Goal: Task Accomplishment & Management: Manage account settings

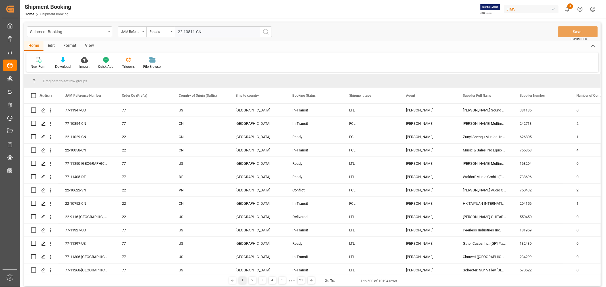
type input "22-10811-CN"
click at [265, 32] on icon "search button" at bounding box center [265, 31] width 7 height 7
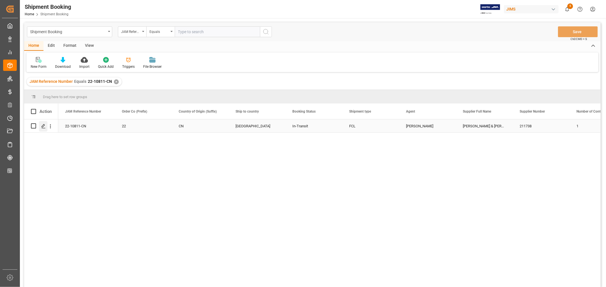
click at [44, 125] on icon "Press SPACE to select this row." at bounding box center [43, 126] width 5 height 5
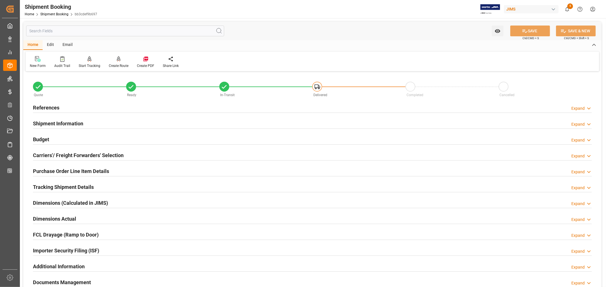
click at [44, 139] on h2 "Budget" at bounding box center [41, 140] width 16 height 8
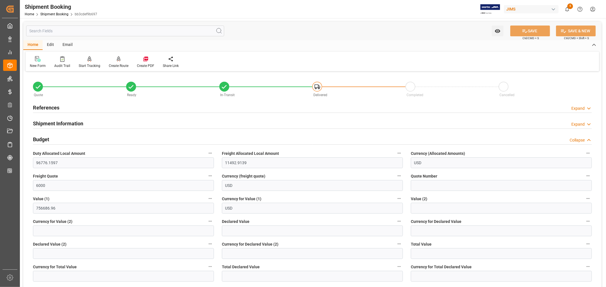
click at [44, 139] on h2 "Budget" at bounding box center [41, 140] width 16 height 8
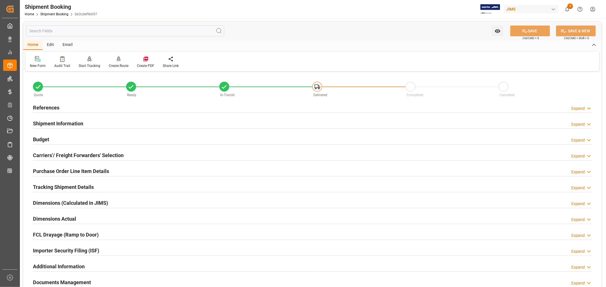
click at [52, 107] on h2 "References" at bounding box center [46, 108] width 26 height 8
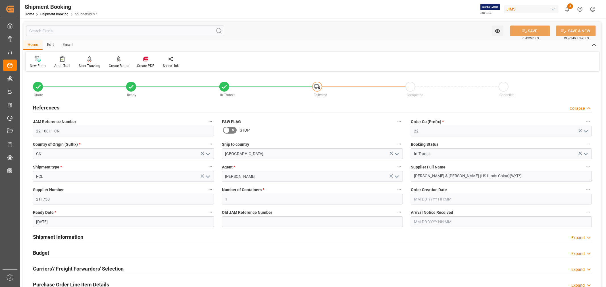
click at [52, 107] on h2 "References" at bounding box center [46, 108] width 26 height 8
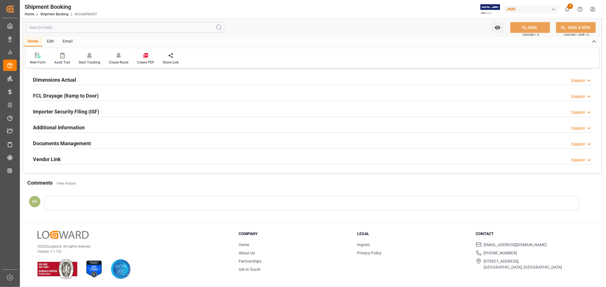
scroll to position [139, 0]
click at [77, 140] on h2 "Documents Management" at bounding box center [62, 144] width 58 height 8
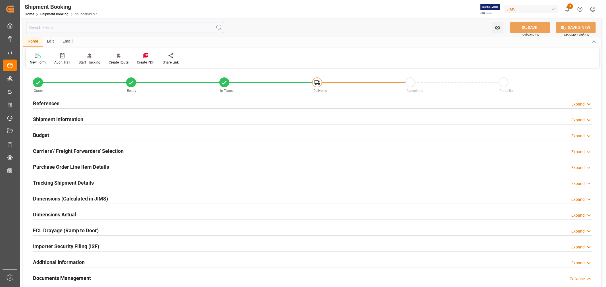
scroll to position [0, 0]
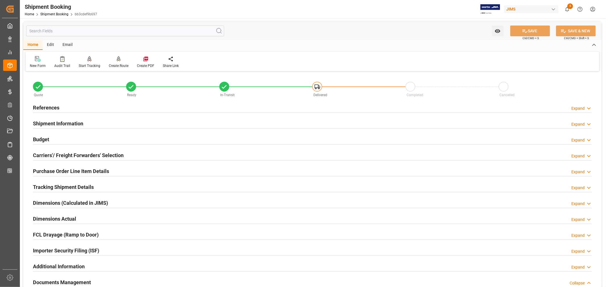
drag, startPoint x: 76, startPoint y: 122, endPoint x: 120, endPoint y: 126, distance: 43.9
click at [76, 122] on h2 "Shipment Information" at bounding box center [58, 124] width 50 height 8
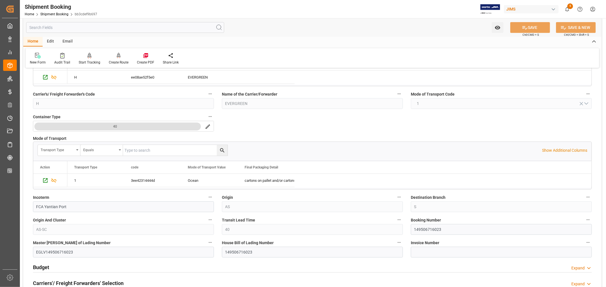
scroll to position [126, 0]
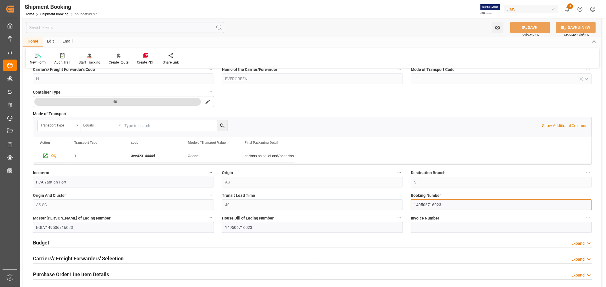
click at [427, 205] on input "149506716023" at bounding box center [501, 205] width 181 height 11
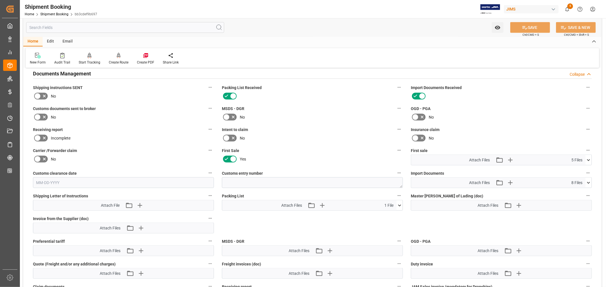
scroll to position [442, 0]
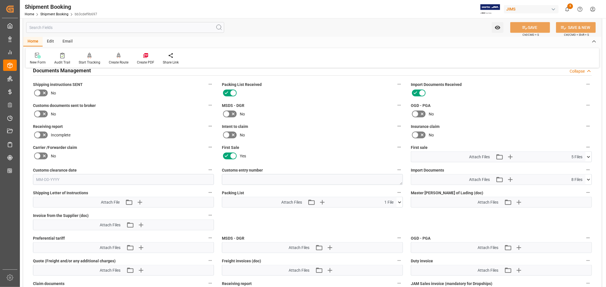
click at [588, 177] on icon at bounding box center [589, 180] width 6 height 6
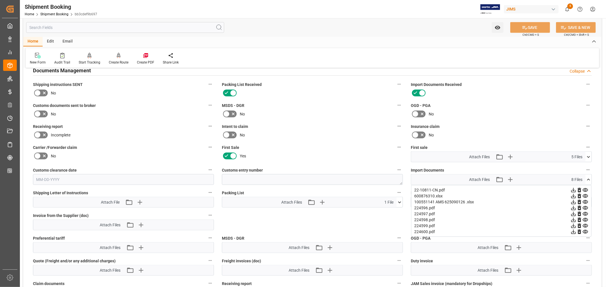
click at [588, 177] on icon at bounding box center [589, 180] width 6 height 6
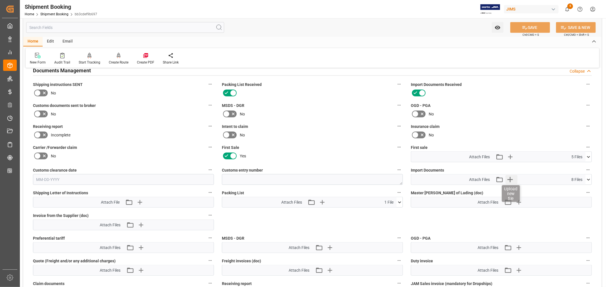
click at [510, 177] on icon "button" at bounding box center [509, 179] width 5 height 5
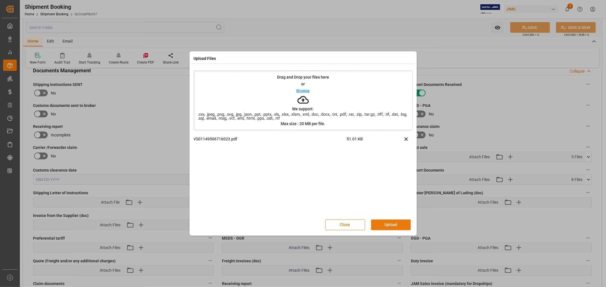
click at [388, 223] on button "Upload" at bounding box center [391, 225] width 40 height 11
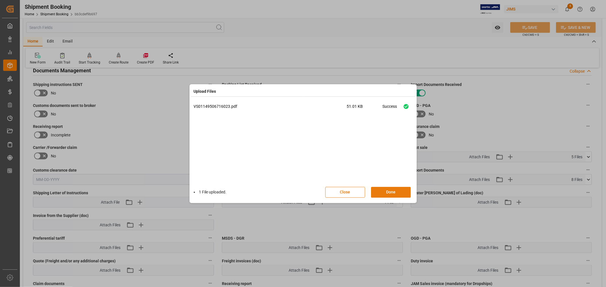
click at [388, 193] on button "Done" at bounding box center [391, 192] width 40 height 11
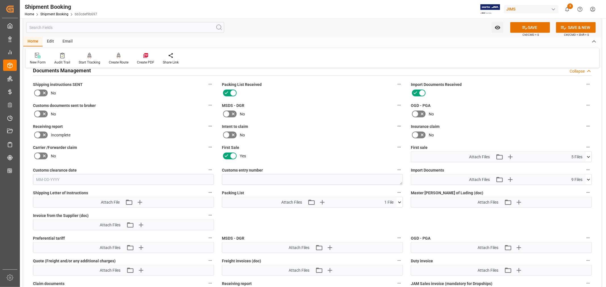
click at [399, 202] on icon at bounding box center [399, 203] width 3 height 2
click at [399, 202] on icon at bounding box center [400, 203] width 6 height 6
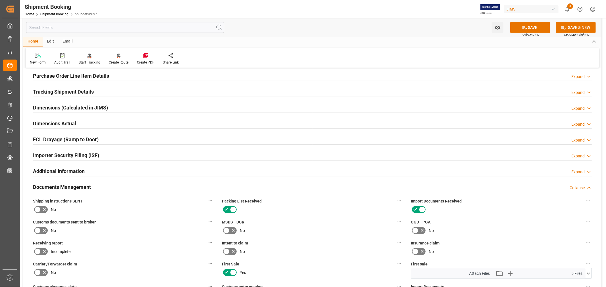
scroll to position [316, 0]
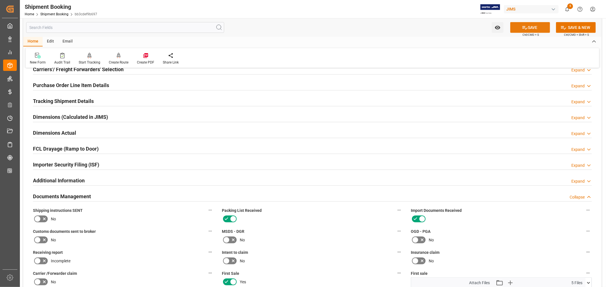
click at [525, 26] on icon at bounding box center [525, 28] width 6 height 6
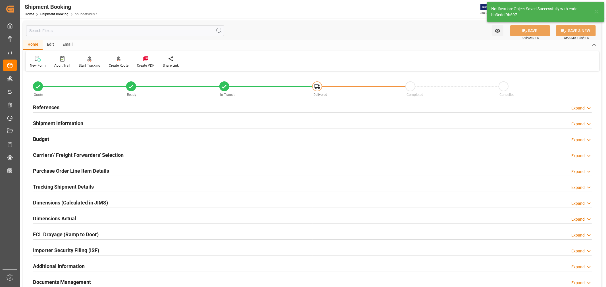
scroll to position [0, 0]
click at [57, 170] on h2 "Purchase Order Line Item Details" at bounding box center [71, 172] width 76 height 8
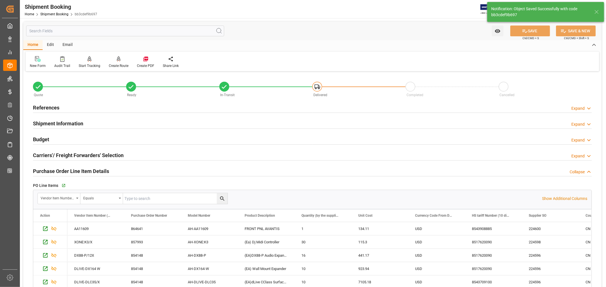
click at [57, 170] on h2 "Purchase Order Line Item Details" at bounding box center [71, 172] width 76 height 8
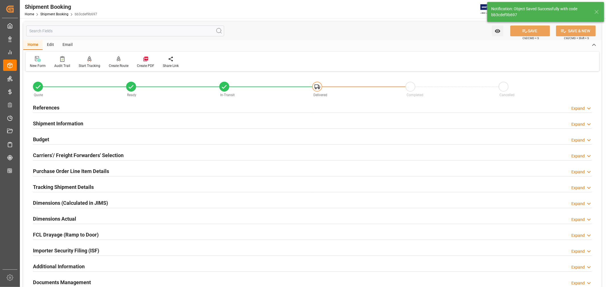
click at [46, 137] on h2 "Budget" at bounding box center [41, 140] width 16 height 8
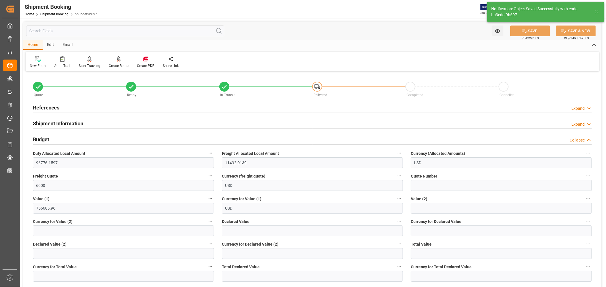
scroll to position [32, 0]
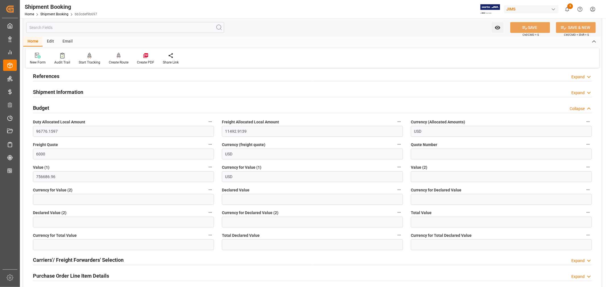
click at [43, 109] on h2 "Budget" at bounding box center [41, 108] width 16 height 8
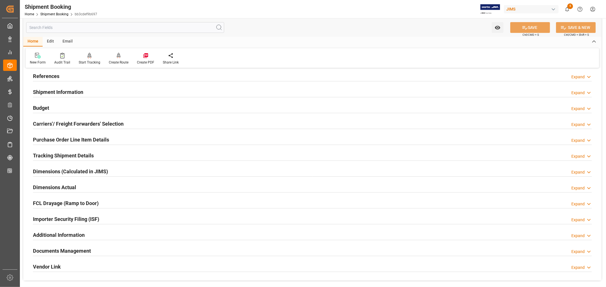
click at [43, 109] on h2 "Budget" at bounding box center [41, 108] width 16 height 8
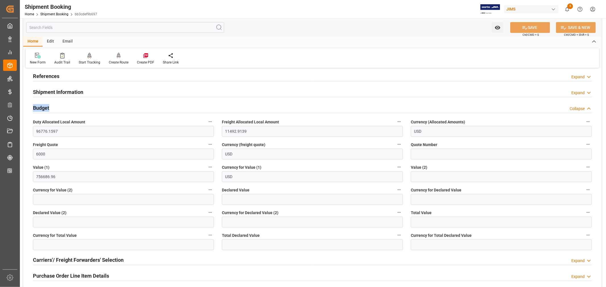
click at [43, 109] on h2 "Budget" at bounding box center [41, 108] width 16 height 8
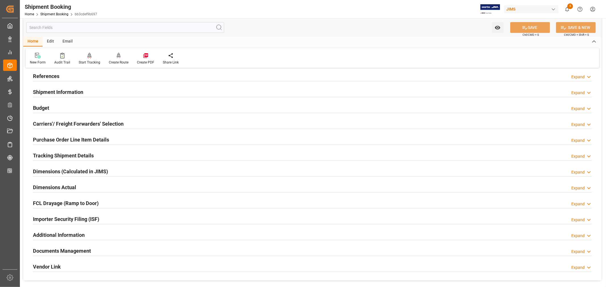
click at [46, 138] on h2 "Purchase Order Line Item Details" at bounding box center [71, 140] width 76 height 8
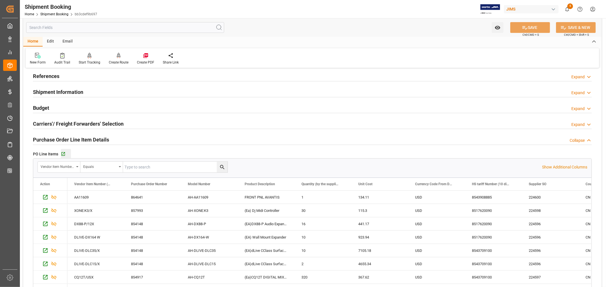
click at [66, 152] on div "Go to Purchase Order Line Item Grid" at bounding box center [66, 154] width 10 height 5
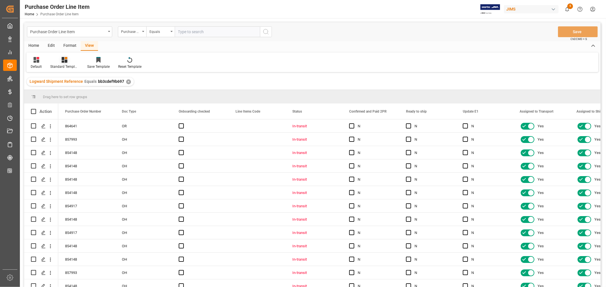
click at [66, 63] on div "Standard Templates" at bounding box center [64, 63] width 37 height 12
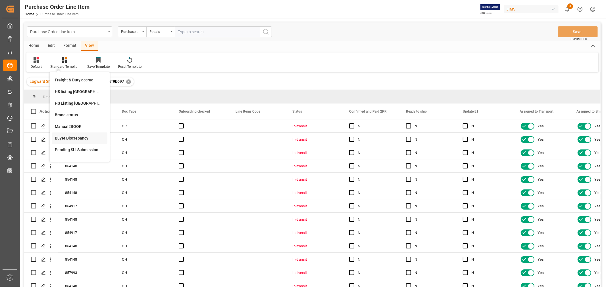
click at [70, 136] on div "Buyer Discrepancy" at bounding box center [80, 139] width 50 height 6
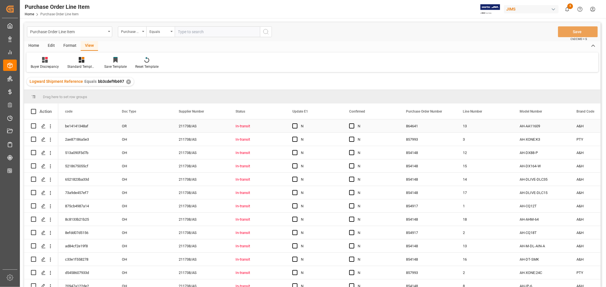
click at [325, 126] on div "N" at bounding box center [318, 126] width 35 height 13
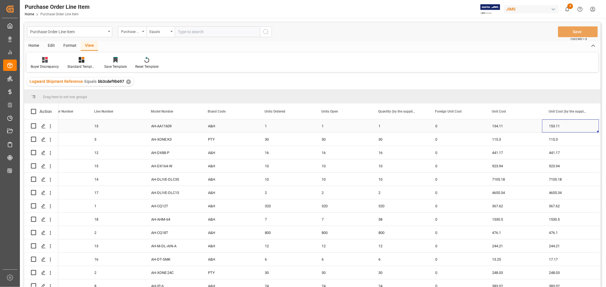
click at [494, 123] on div "134.11" at bounding box center [513, 126] width 57 height 13
drag, startPoint x: 540, startPoint y: 132, endPoint x: 571, endPoint y: 128, distance: 30.9
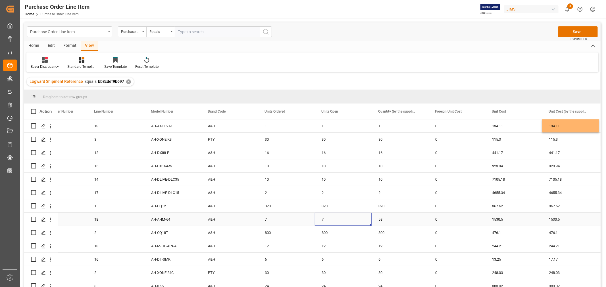
click at [323, 219] on div "7" at bounding box center [343, 219] width 57 height 13
drag, startPoint x: 370, startPoint y: 225, endPoint x: 397, endPoint y: 223, distance: 26.8
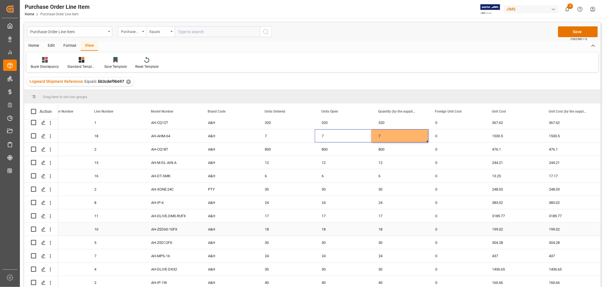
scroll to position [99, 0]
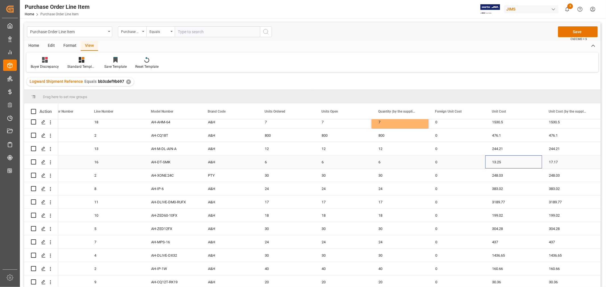
click at [501, 161] on div "13.25" at bounding box center [513, 162] width 57 height 13
drag, startPoint x: 540, startPoint y: 166, endPoint x: 572, endPoint y: 166, distance: 31.8
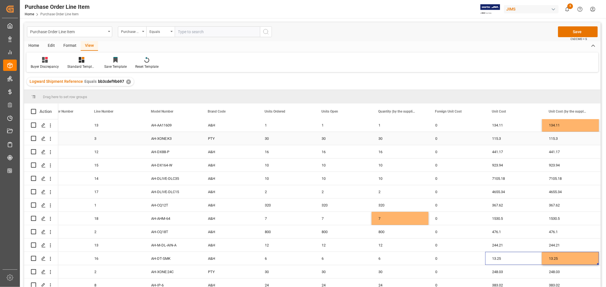
scroll to position [0, 0]
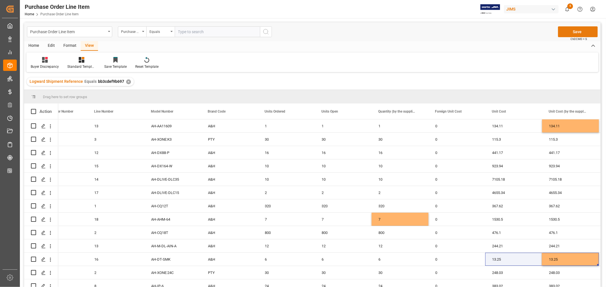
click at [580, 32] on button "Save" at bounding box center [578, 31] width 40 height 11
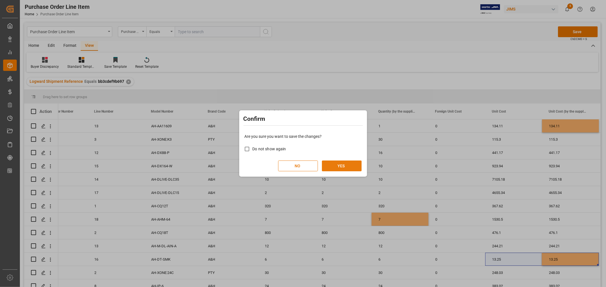
click at [335, 168] on button "YES" at bounding box center [342, 166] width 40 height 11
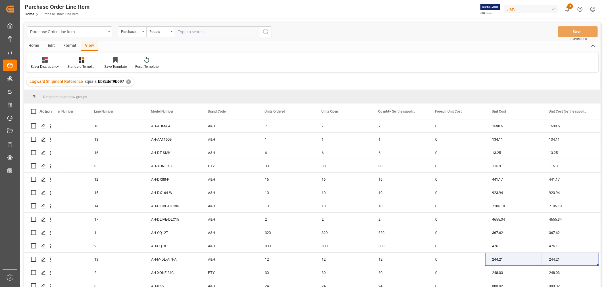
click at [127, 81] on div "✕" at bounding box center [128, 82] width 5 height 5
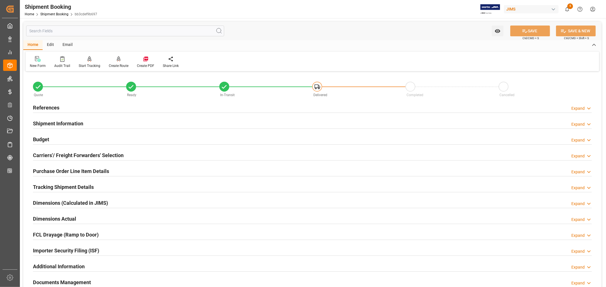
click at [43, 138] on h2 "Budget" at bounding box center [41, 140] width 16 height 8
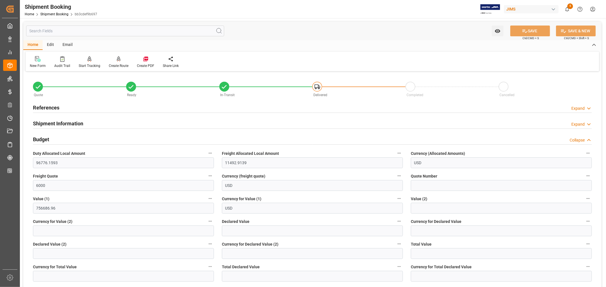
click at [41, 140] on h2 "Budget" at bounding box center [41, 140] width 16 height 8
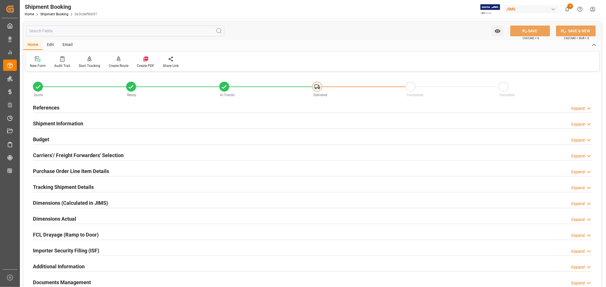
click at [48, 172] on h2 "Purchase Order Line Item Details" at bounding box center [71, 172] width 76 height 8
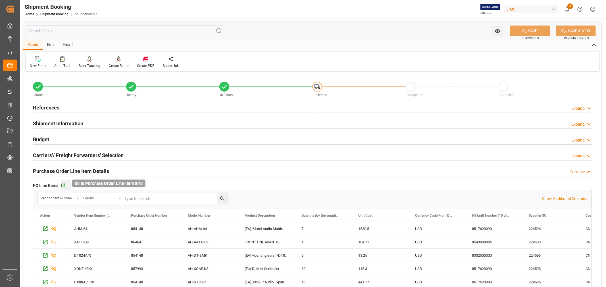
click at [64, 185] on icon "button" at bounding box center [63, 186] width 5 height 5
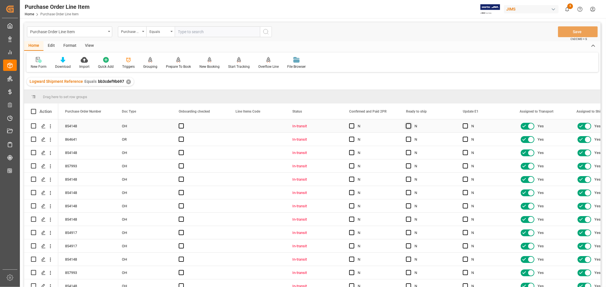
click at [408, 126] on span "Press SPACE to select this row." at bounding box center [408, 126] width 5 height 5
click at [410, 124] on input "Press SPACE to select this row." at bounding box center [410, 124] width 0 height 0
drag, startPoint x: 455, startPoint y: 131, endPoint x: 495, endPoint y: 131, distance: 40.1
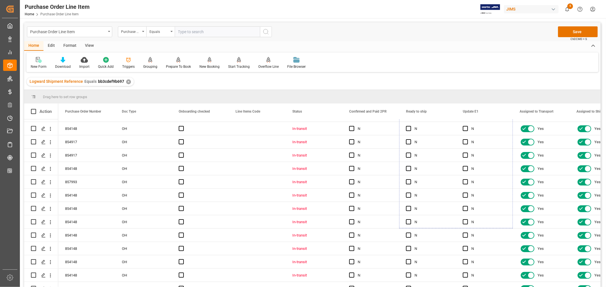
scroll to position [99, 0]
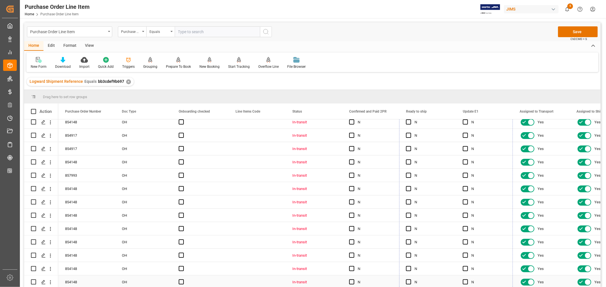
drag, startPoint x: 511, startPoint y: 132, endPoint x: 496, endPoint y: 283, distance: 151.9
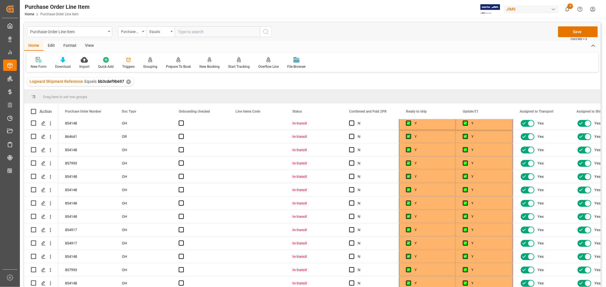
scroll to position [0, 0]
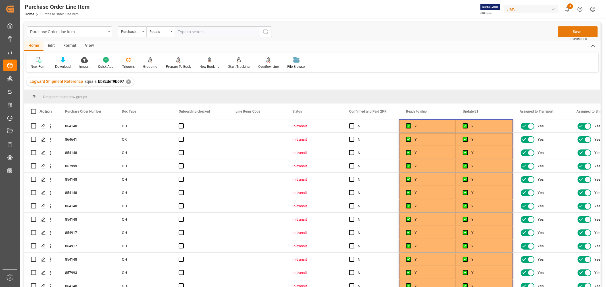
click at [578, 34] on button "Save" at bounding box center [578, 31] width 40 height 11
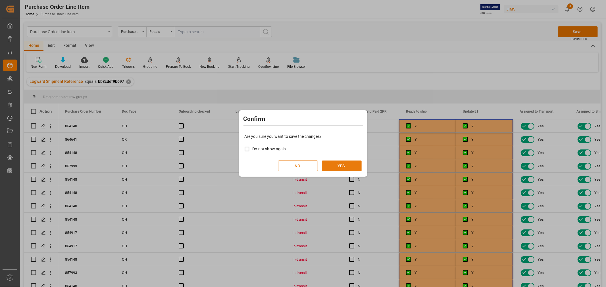
click at [345, 165] on button "YES" at bounding box center [342, 166] width 40 height 11
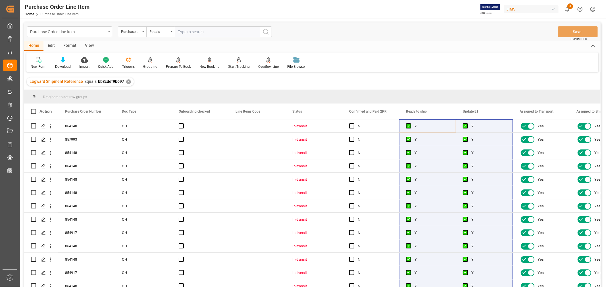
click at [91, 46] on div "View" at bounding box center [89, 46] width 17 height 10
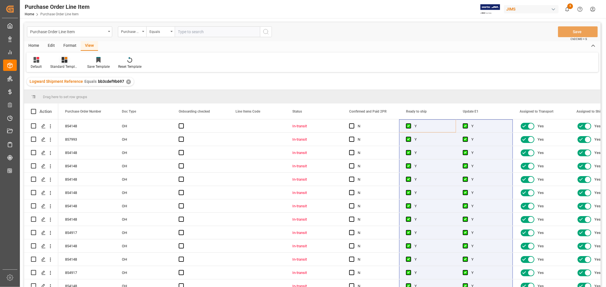
click at [67, 64] on div "Standard Templates" at bounding box center [64, 66] width 28 height 5
click at [68, 90] on div "HS listing USA" at bounding box center [80, 92] width 50 height 6
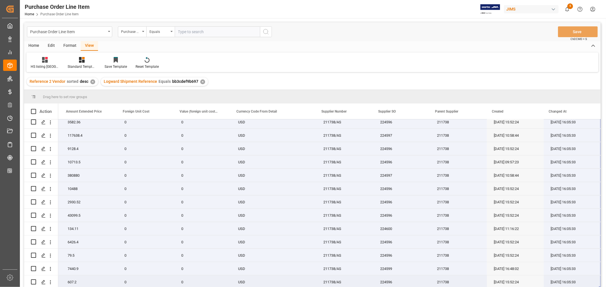
drag, startPoint x: 78, startPoint y: 126, endPoint x: 581, endPoint y: 232, distance: 513.4
click at [587, 281] on div "22-10811-CN 24 383.02 9192.48 0 0 USD 211738/AS 224596 211738 06-16-2025 15:52:…" at bounding box center [103, 155] width 994 height 267
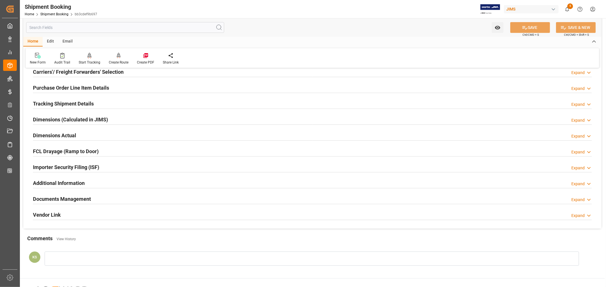
scroll to position [139, 0]
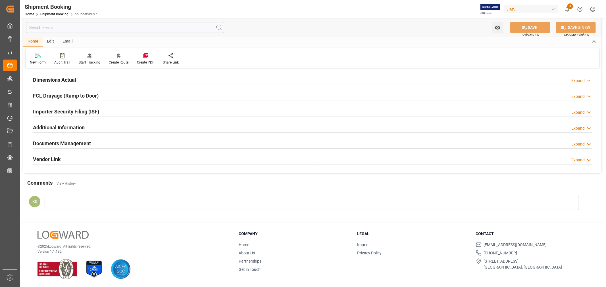
click at [112, 143] on div "Documents Management Expand" at bounding box center [312, 143] width 559 height 11
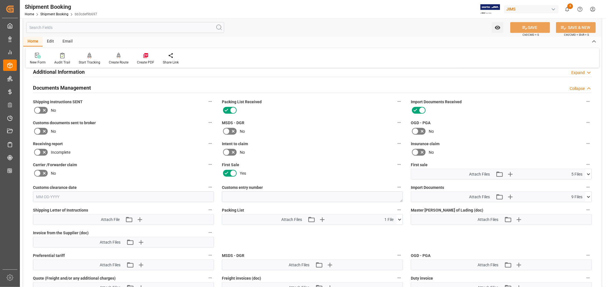
scroll to position [203, 0]
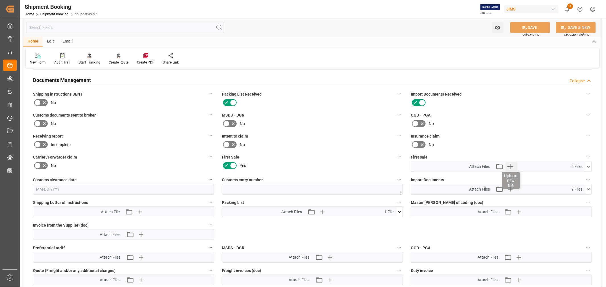
click at [510, 165] on icon "button" at bounding box center [509, 166] width 5 height 5
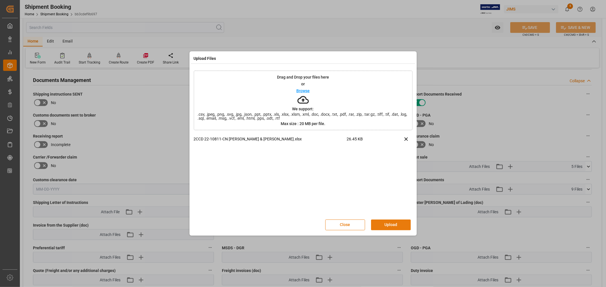
click at [393, 226] on button "Upload" at bounding box center [391, 225] width 40 height 11
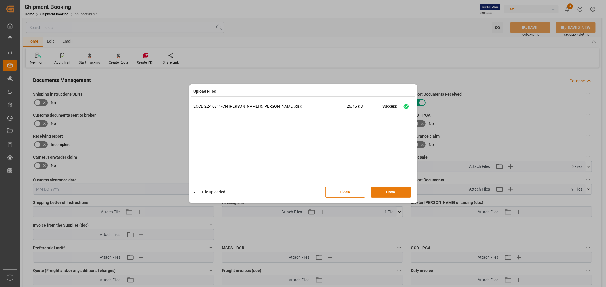
click at [389, 194] on button "Done" at bounding box center [391, 192] width 40 height 11
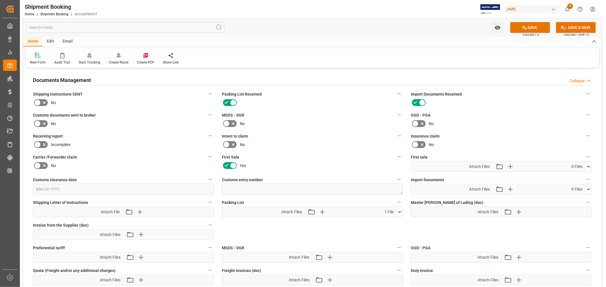
click at [41, 122] on icon at bounding box center [44, 123] width 7 height 7
click at [0, 0] on input "checkbox" at bounding box center [0, 0] width 0 height 0
click at [533, 28] on button "SAVE" at bounding box center [530, 27] width 40 height 11
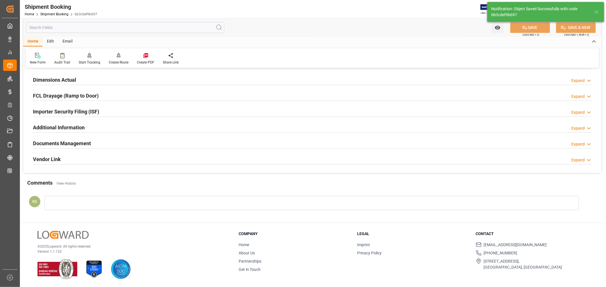
scroll to position [139, 0]
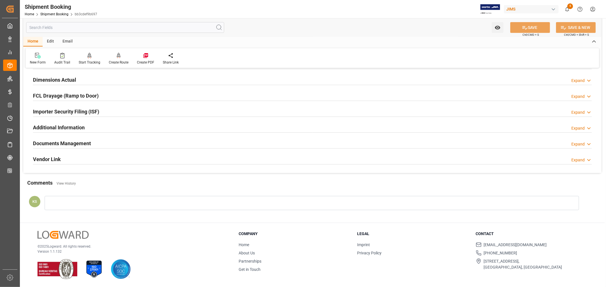
click at [159, 147] on div "Documents Management Expand" at bounding box center [312, 143] width 559 height 11
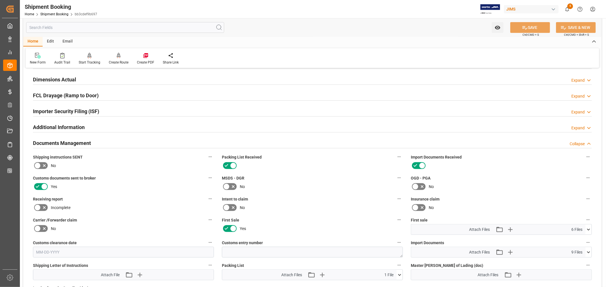
scroll to position [203, 0]
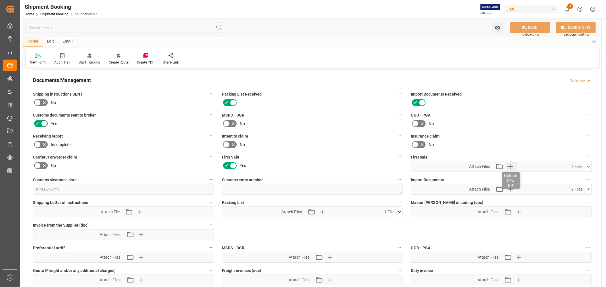
click at [511, 164] on icon "button" at bounding box center [509, 166] width 9 height 9
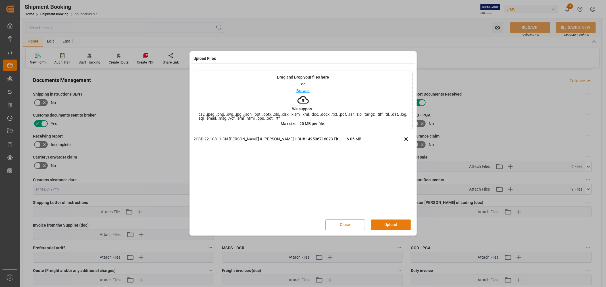
click at [390, 225] on button "Upload" at bounding box center [391, 225] width 40 height 11
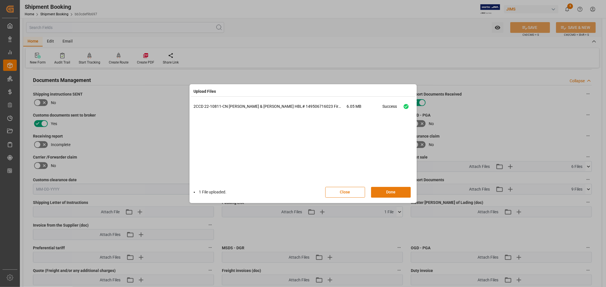
click at [389, 191] on button "Done" at bounding box center [391, 192] width 40 height 11
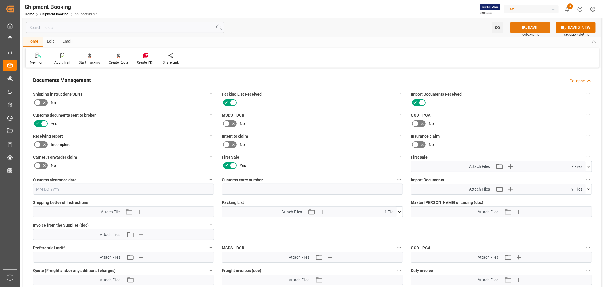
click at [528, 27] on button "SAVE" at bounding box center [530, 27] width 40 height 11
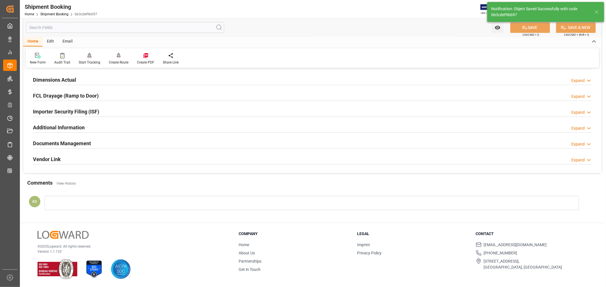
scroll to position [139, 0]
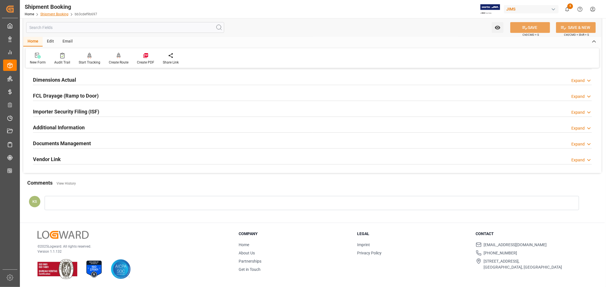
click at [57, 15] on link "Shipment Booking" at bounding box center [54, 14] width 28 height 4
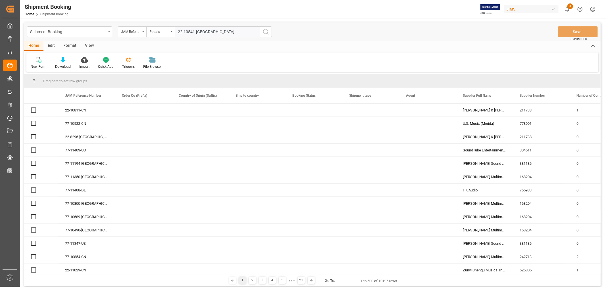
type input "22-10541-GB"
click at [266, 32] on icon "search button" at bounding box center [265, 31] width 7 height 7
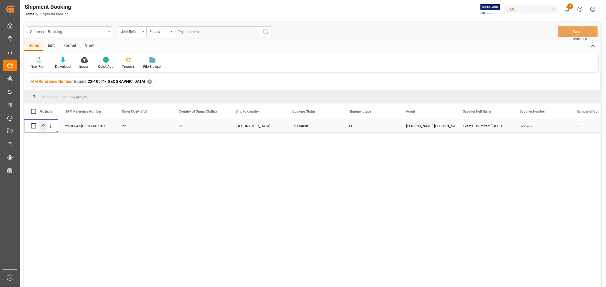
click at [43, 126] on icon "Press SPACE to select this row." at bounding box center [43, 126] width 5 height 5
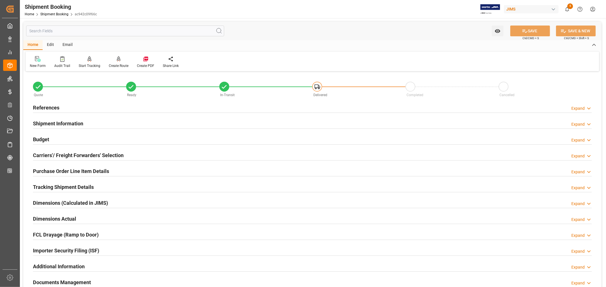
click at [61, 187] on h2 "Tracking Shipment Details" at bounding box center [63, 188] width 61 height 8
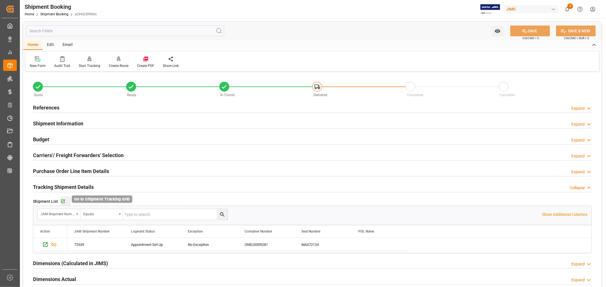
click at [63, 201] on icon "button" at bounding box center [63, 202] width 4 height 4
click at [56, 14] on link "Shipment Booking" at bounding box center [54, 14] width 28 height 4
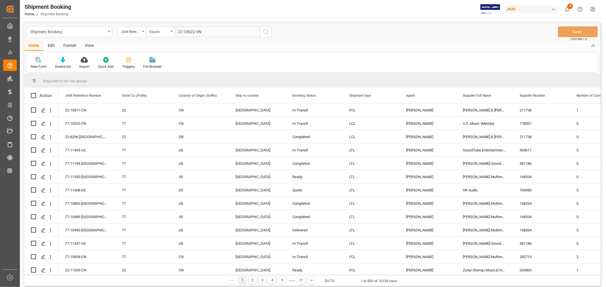
type input "22-10622-VN"
click at [265, 32] on icon "search button" at bounding box center [265, 31] width 7 height 7
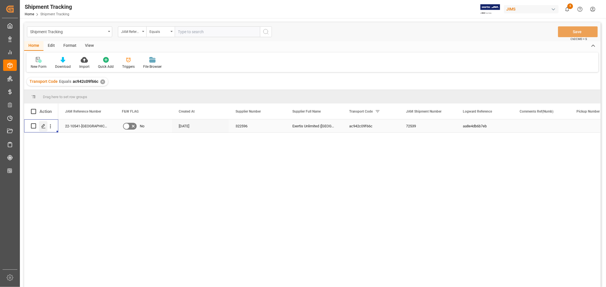
click at [43, 125] on polygon "Press SPACE to select this row." at bounding box center [43, 125] width 3 height 3
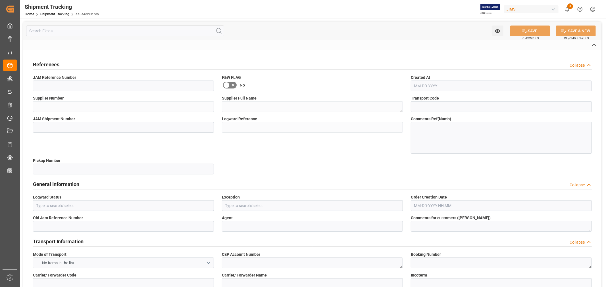
type input "Appointment Set Up"
type input "No Exception"
type input "[PERSON_NAME] [PERSON_NAME]"
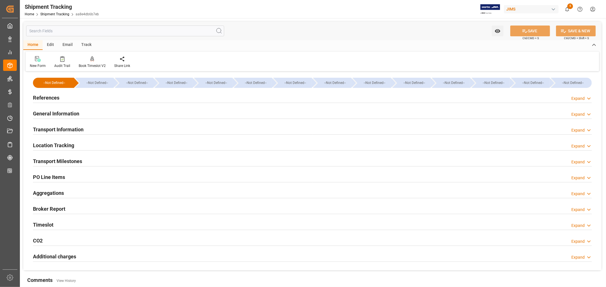
click at [71, 112] on h2 "General Information" at bounding box center [56, 114] width 46 height 8
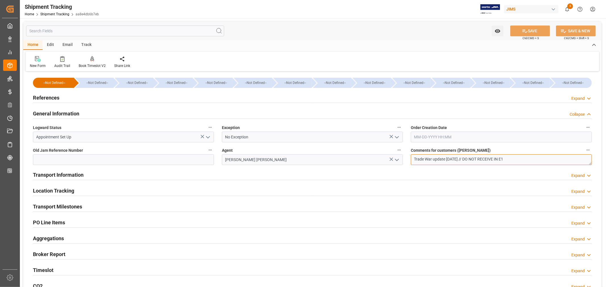
drag, startPoint x: 513, startPoint y: 159, endPoint x: 408, endPoint y: 157, distance: 105.7
click at [408, 157] on div "Comments for customers ([PERSON_NAME]) Trade War update [DATE] // DO NOT RECEIV…" at bounding box center [501, 156] width 189 height 23
type textarea "OK TO RECEIVE IN E1"
click at [531, 29] on button "SAVE" at bounding box center [530, 31] width 40 height 11
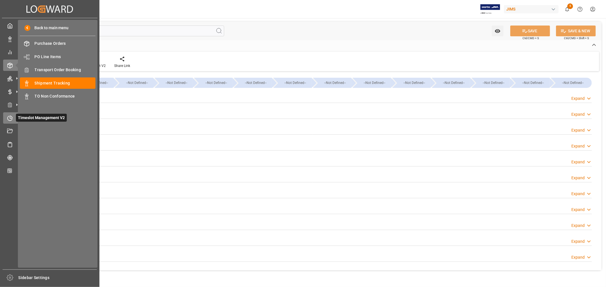
click at [11, 117] on icon at bounding box center [10, 119] width 6 height 6
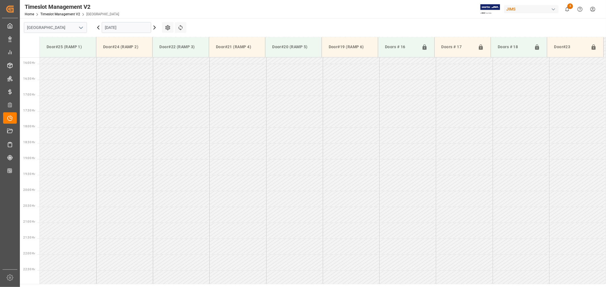
scroll to position [505, 0]
click at [80, 28] on polyline "open menu" at bounding box center [80, 28] width 3 height 2
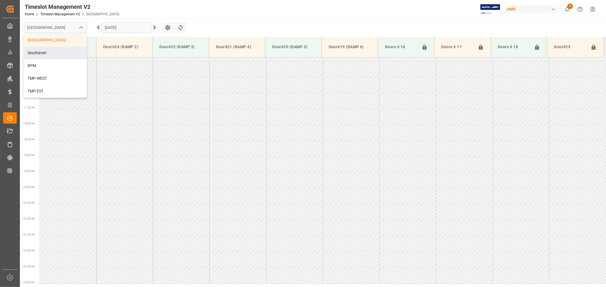
click at [50, 54] on div "Southaven" at bounding box center [55, 53] width 62 height 13
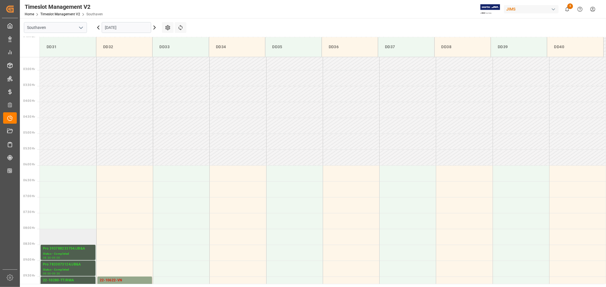
scroll to position [192, 0]
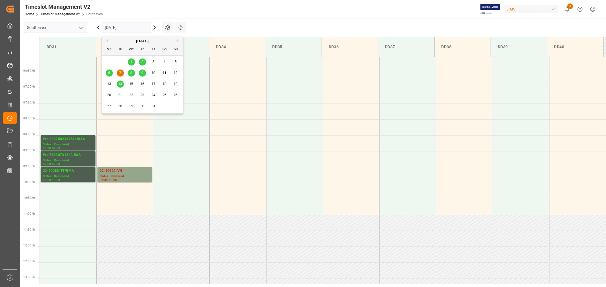
click at [130, 27] on input "[DATE]" at bounding box center [126, 27] width 49 height 11
click at [132, 74] on span "8" at bounding box center [131, 73] width 2 height 4
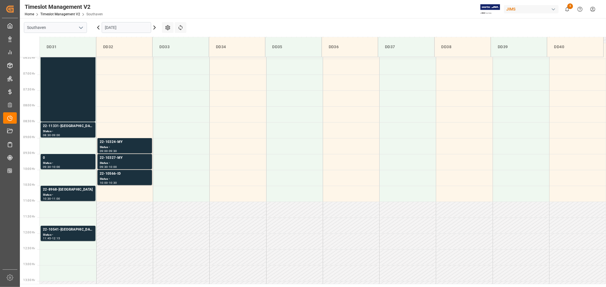
scroll to position [221, 0]
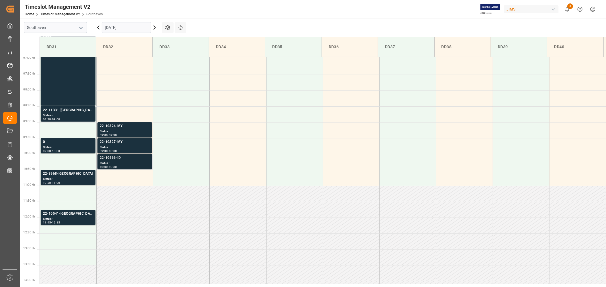
click at [111, 157] on div "22-10566-ID" at bounding box center [125, 158] width 50 height 6
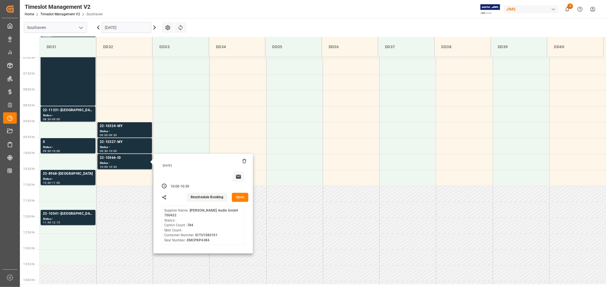
click at [139, 28] on input "[DATE]" at bounding box center [126, 27] width 49 height 11
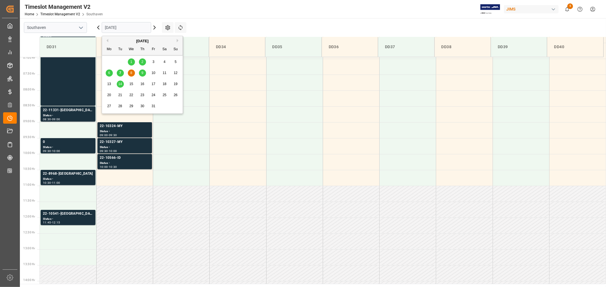
click at [141, 73] on div "9" at bounding box center [142, 73] width 7 height 7
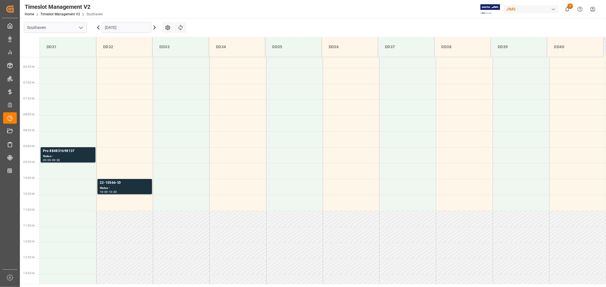
scroll to position [189, 0]
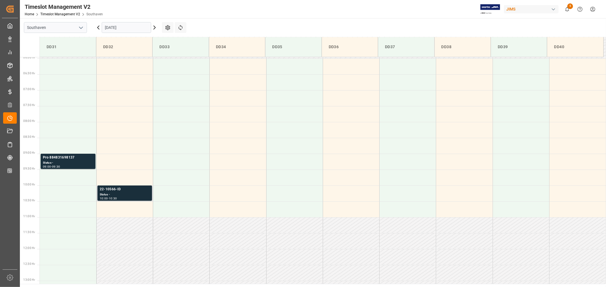
click at [113, 188] on div "22-10566-ID" at bounding box center [125, 190] width 50 height 6
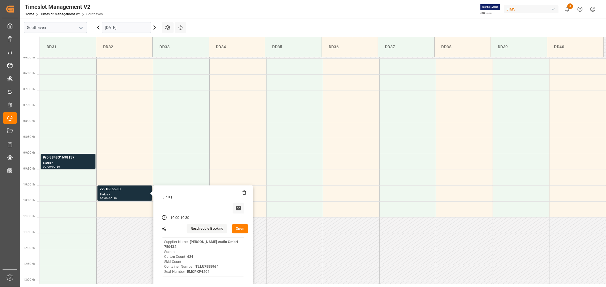
click at [132, 28] on input "[DATE]" at bounding box center [126, 27] width 49 height 11
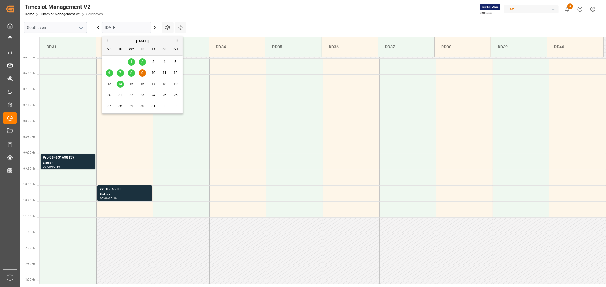
click at [120, 86] on span "14" at bounding box center [120, 84] width 4 height 4
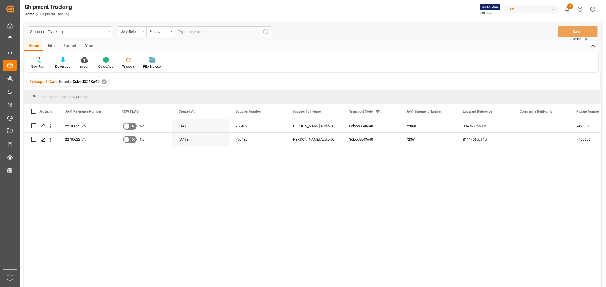
click at [86, 43] on div "View" at bounding box center [89, 46] width 17 height 10
click at [39, 67] on div "Default" at bounding box center [36, 66] width 11 height 5
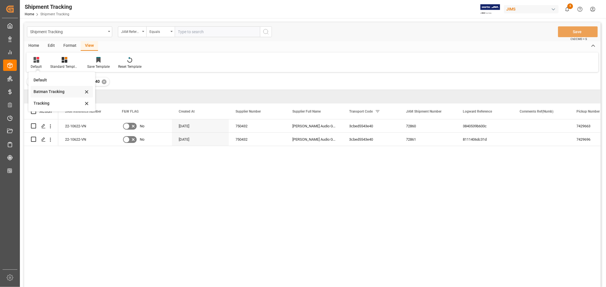
click at [46, 89] on div "Batman Tracking" at bounding box center [59, 92] width 50 height 6
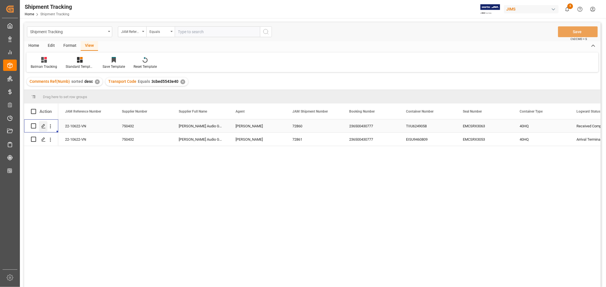
click at [43, 126] on icon "Press SPACE to select this row." at bounding box center [43, 126] width 5 height 5
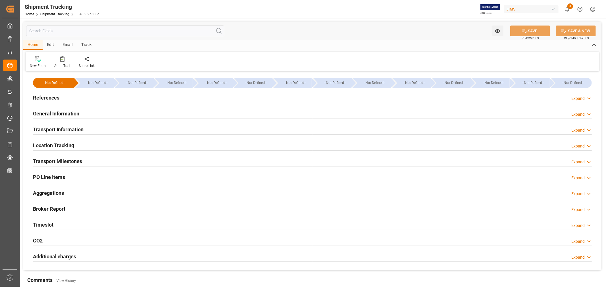
type input "08-21-2025 00:00"
type input "08-22-2025 00:00"
type input "08-22-2025"
type input "08-23-2025"
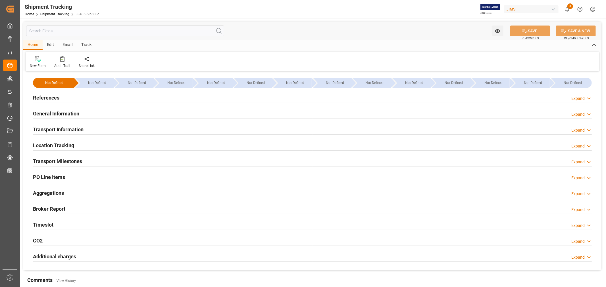
type input "09-03-2025 00:00"
type input "09-03-2025 10:30"
type input "09-26-2025"
type input "09-26-2025 07:00"
type input "10-02-2025"
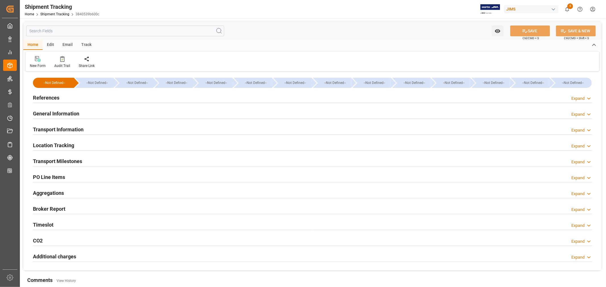
type input "10-02-2025"
type input "10-06-2025"
type input "10-07-2025 07:54"
type input "10-07-2025"
type input "10-03-2025"
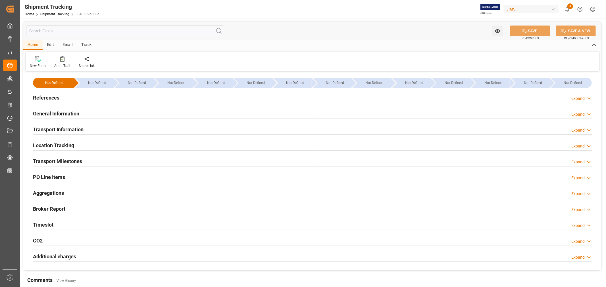
type input "10-07-2025 00:00"
click at [84, 162] on div "Transport Milestones Expand" at bounding box center [312, 161] width 559 height 11
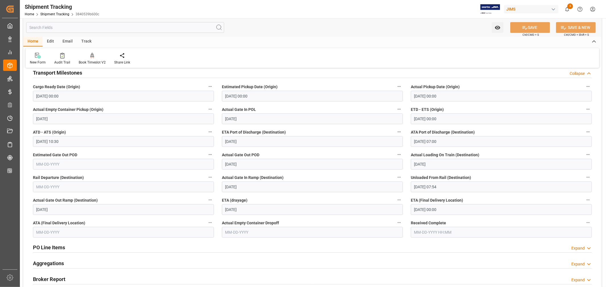
scroll to position [95, 0]
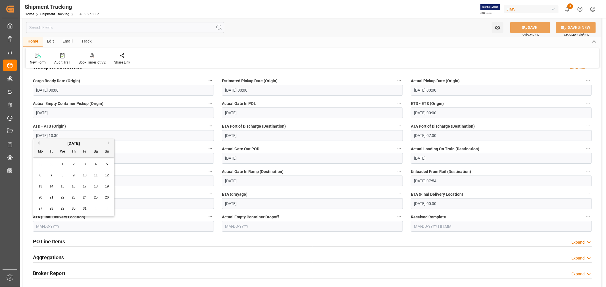
click at [74, 225] on input "text" at bounding box center [123, 226] width 181 height 11
drag, startPoint x: 51, startPoint y: 175, endPoint x: 67, endPoint y: 185, distance: 19.2
click at [51, 175] on span "7" at bounding box center [52, 176] width 2 height 4
type input "10-07-2025"
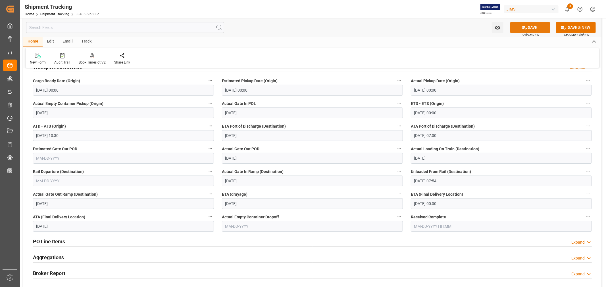
click at [531, 28] on button "SAVE" at bounding box center [530, 27] width 40 height 11
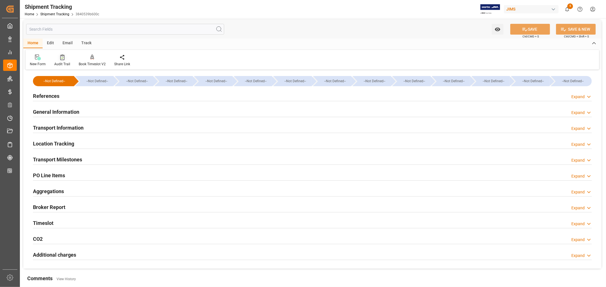
scroll to position [0, 0]
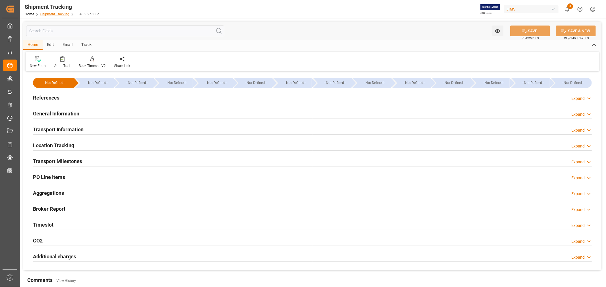
click at [49, 13] on link "Shipment Tracking" at bounding box center [54, 14] width 29 height 4
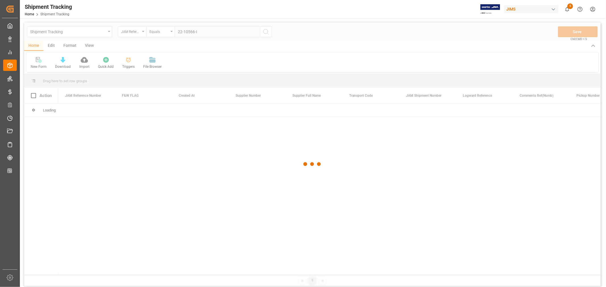
type input "22-10566-ID"
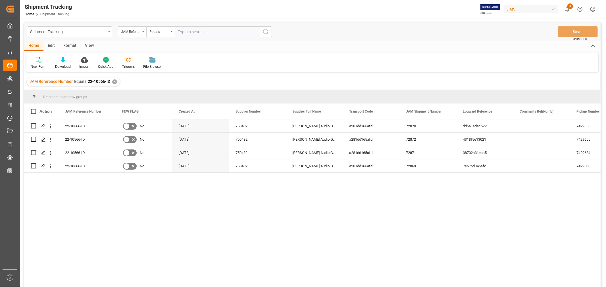
click at [87, 45] on div "View" at bounding box center [89, 46] width 17 height 10
click at [35, 64] on div "Default" at bounding box center [36, 66] width 11 height 5
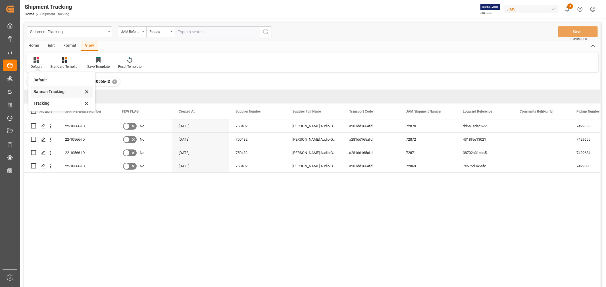
click at [43, 90] on div "Batman Tracking" at bounding box center [59, 92] width 50 height 6
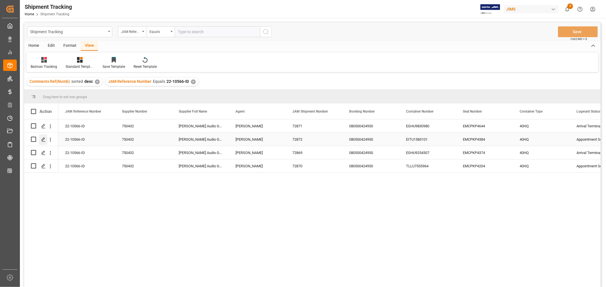
click at [42, 140] on polygon "Press SPACE to select this row." at bounding box center [43, 139] width 3 height 3
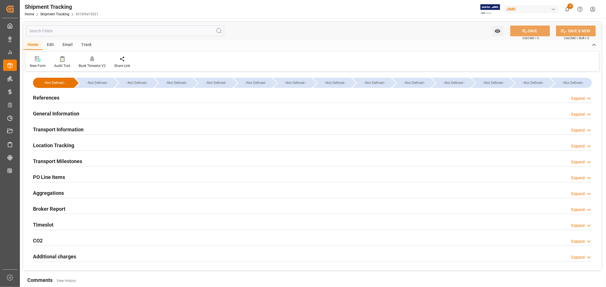
type input "08-16-2025 00:00"
type input "08-16-2025"
type input "08-19-2025"
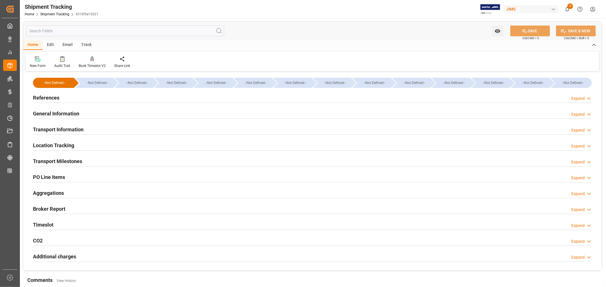
type input "08-23-2025 00:00"
type input "08-23-2025 07:00"
type input "09-26-2025"
type input "09-26-2025 07:00"
type input "10-02-2025"
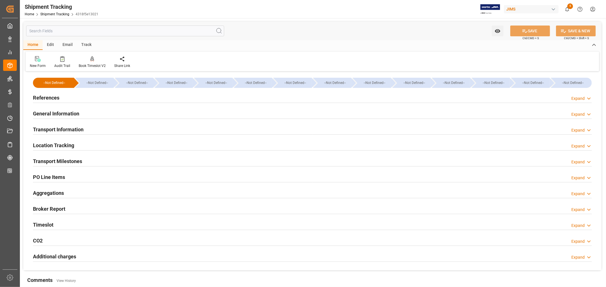
type input "10-02-2025"
type input "10-06-2025"
type input "10-07-2025 08:06"
type input "10-03-2025"
drag, startPoint x: 73, startPoint y: 160, endPoint x: 80, endPoint y: 160, distance: 7.7
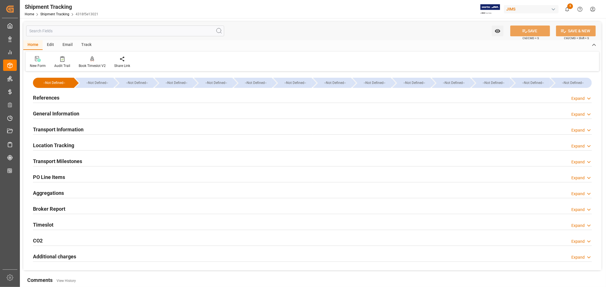
click at [73, 160] on h2 "Transport Milestones" at bounding box center [57, 162] width 49 height 8
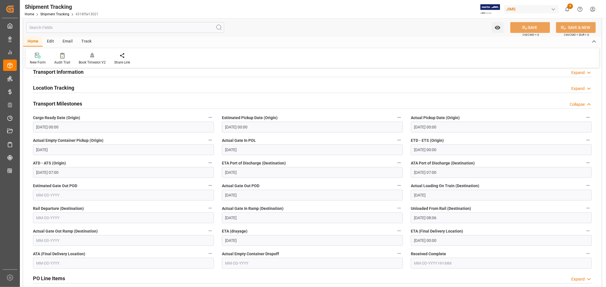
scroll to position [63, 0]
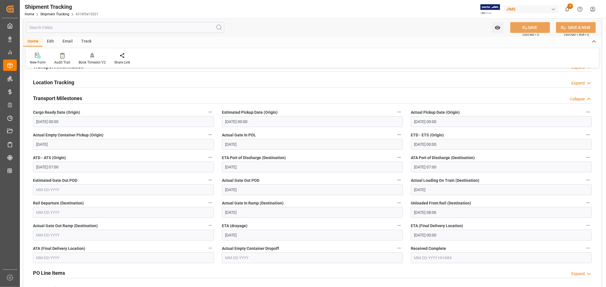
click at [445, 235] on input "10-10-2025 00:00" at bounding box center [501, 235] width 181 height 11
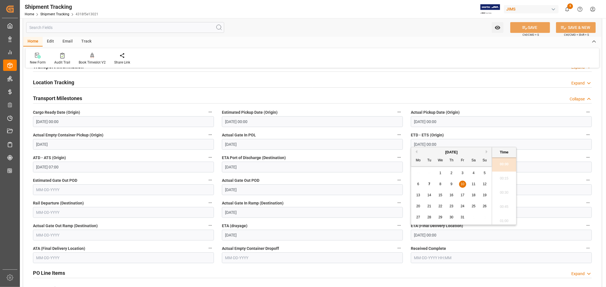
click at [441, 185] on span "8" at bounding box center [440, 184] width 2 height 4
type input "10-08-2025 00:00"
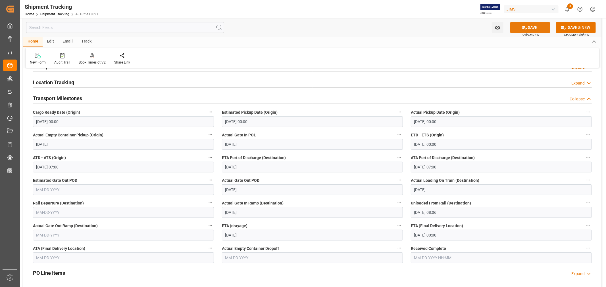
click at [537, 29] on button "SAVE" at bounding box center [530, 27] width 40 height 11
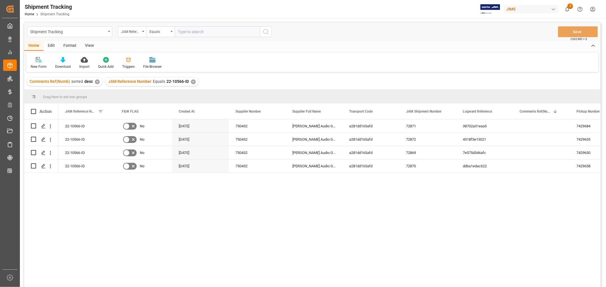
click at [90, 46] on div "View" at bounding box center [89, 46] width 17 height 10
click at [36, 66] on div "Default" at bounding box center [36, 66] width 11 height 5
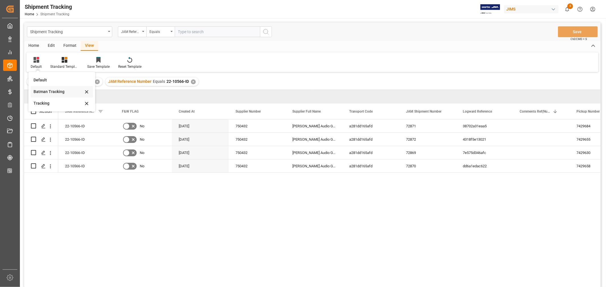
click at [45, 90] on div "Batman Tracking" at bounding box center [59, 92] width 50 height 6
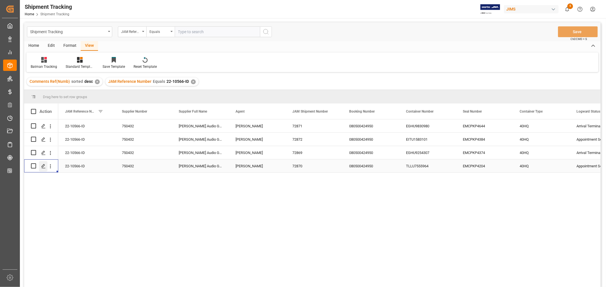
click at [45, 166] on icon "Press SPACE to select this row." at bounding box center [43, 166] width 5 height 5
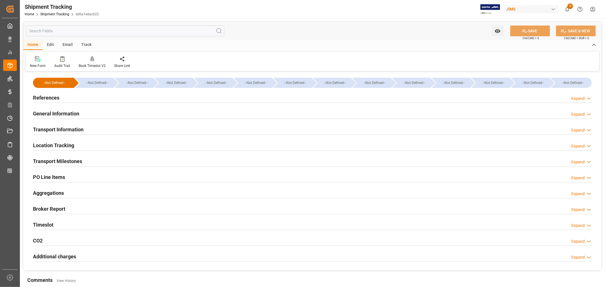
click at [76, 162] on h2 "Transport Milestones" at bounding box center [57, 162] width 49 height 8
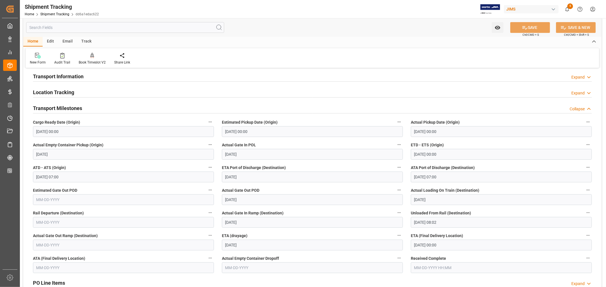
scroll to position [63, 0]
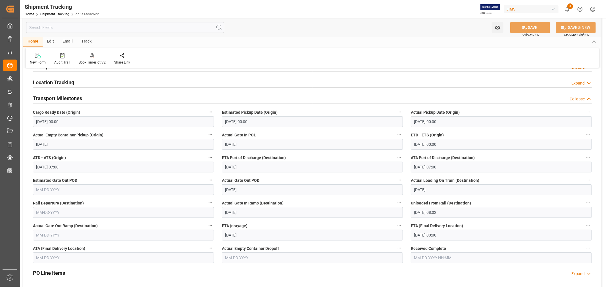
click at [448, 234] on input "10-10-2025 00:00" at bounding box center [501, 235] width 181 height 11
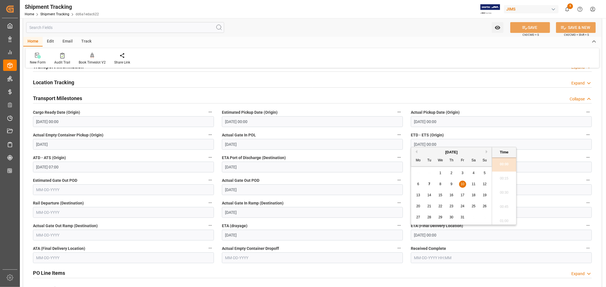
click at [453, 185] on div "9" at bounding box center [451, 184] width 7 height 7
type input "10-09-2025 00:00"
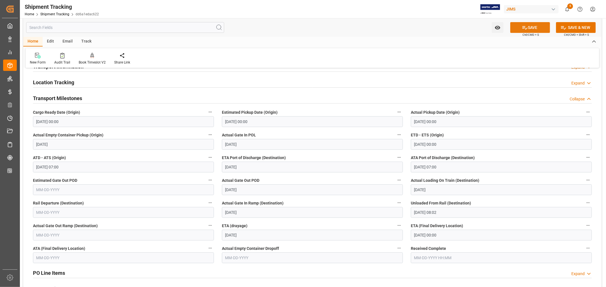
click at [527, 27] on button "SAVE" at bounding box center [530, 27] width 40 height 11
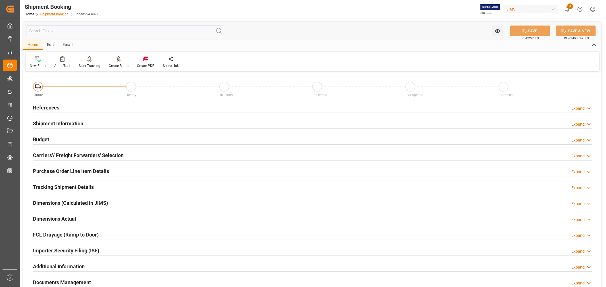
click at [54, 13] on link "Shipment Booking" at bounding box center [54, 14] width 28 height 4
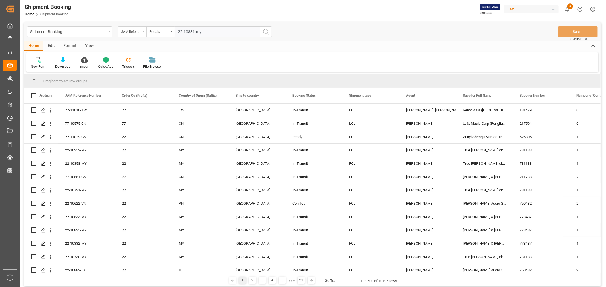
type input "22-10831-my"
click at [264, 30] on icon "search button" at bounding box center [265, 31] width 7 height 7
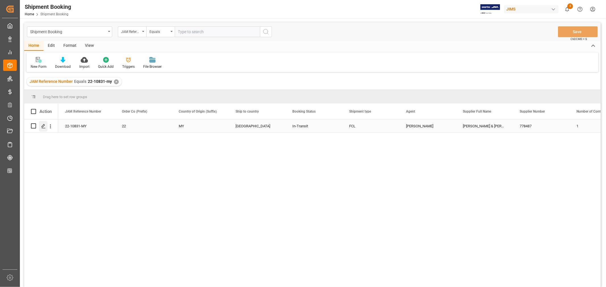
click at [43, 127] on icon "Press SPACE to select this row." at bounding box center [43, 126] width 5 height 5
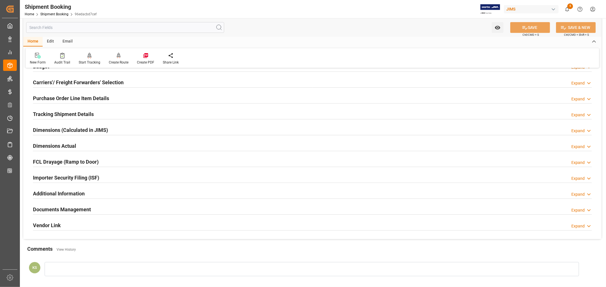
scroll to position [126, 0]
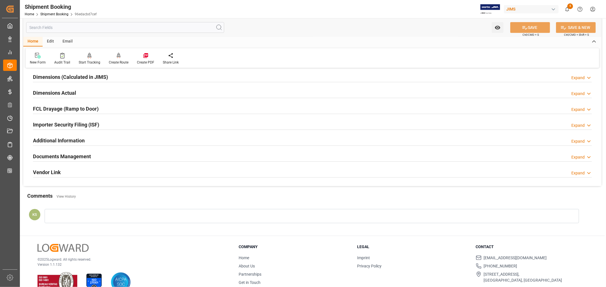
click at [121, 123] on div "Importer Security Filing (ISF) Expand" at bounding box center [312, 124] width 559 height 11
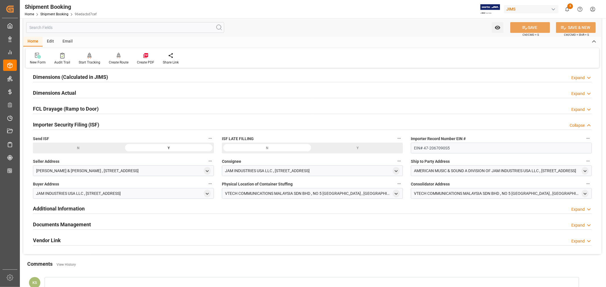
click at [121, 123] on div "Importer Security Filing (ISF) Collapse" at bounding box center [312, 124] width 559 height 11
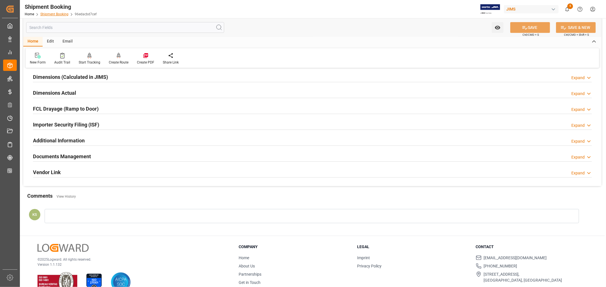
click at [61, 14] on link "Shipment Booking" at bounding box center [54, 14] width 28 height 4
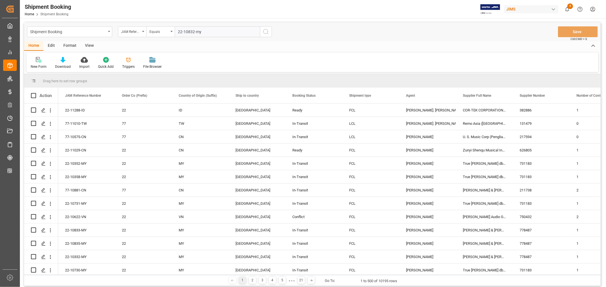
type input "22-10832-my"
click at [264, 30] on icon "search button" at bounding box center [265, 31] width 7 height 7
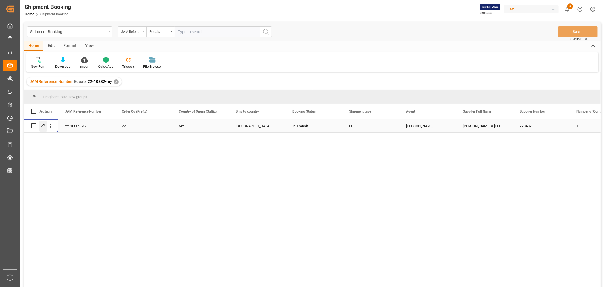
click at [43, 124] on icon "Press SPACE to select this row." at bounding box center [43, 126] width 5 height 5
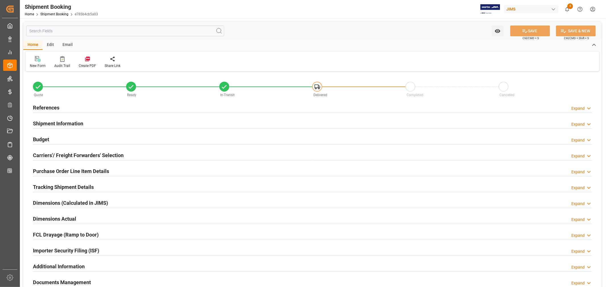
type input "37"
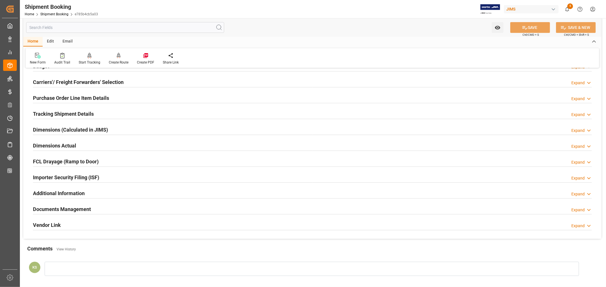
scroll to position [126, 0]
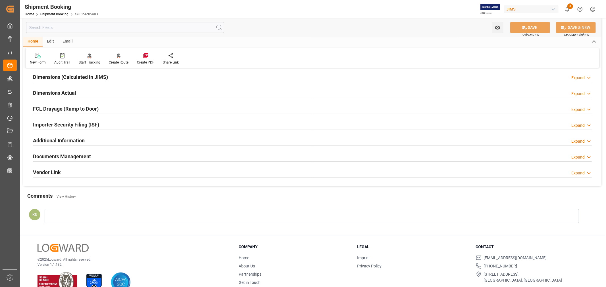
click at [95, 155] on div "Documents Management Expand" at bounding box center [312, 156] width 559 height 11
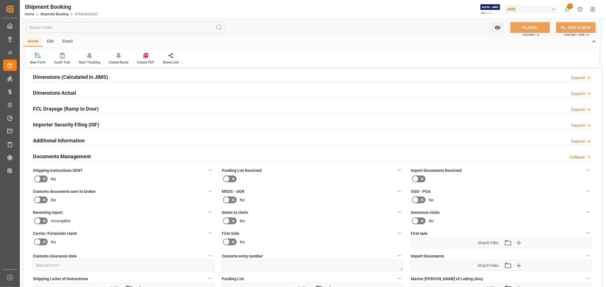
click at [95, 155] on div "Documents Management Collapse" at bounding box center [312, 156] width 559 height 11
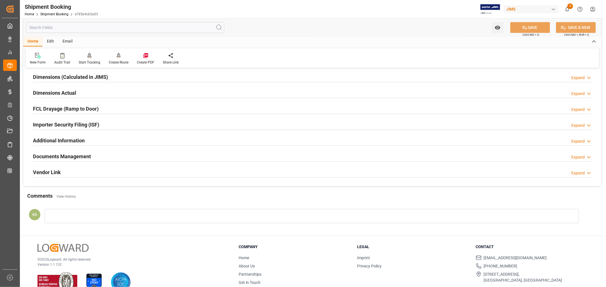
click at [95, 155] on div "Documents Management Expand" at bounding box center [312, 156] width 559 height 11
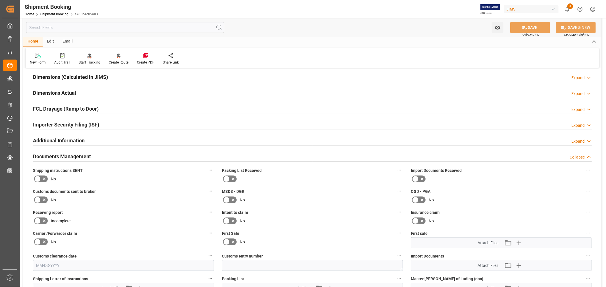
click at [95, 155] on div "Documents Management Collapse" at bounding box center [312, 156] width 559 height 11
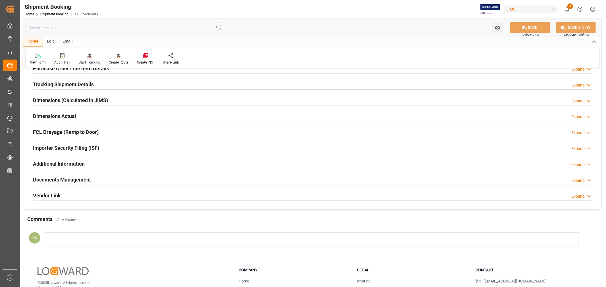
scroll to position [95, 0]
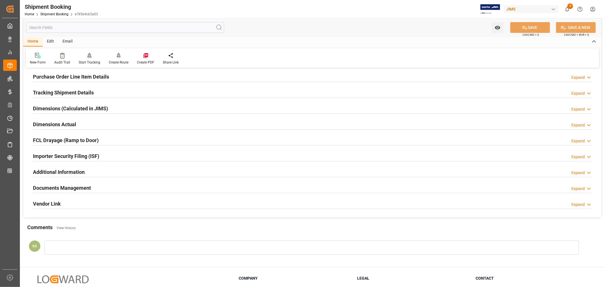
click at [101, 152] on div "Importer Security Filing (ISF) Expand" at bounding box center [312, 156] width 559 height 11
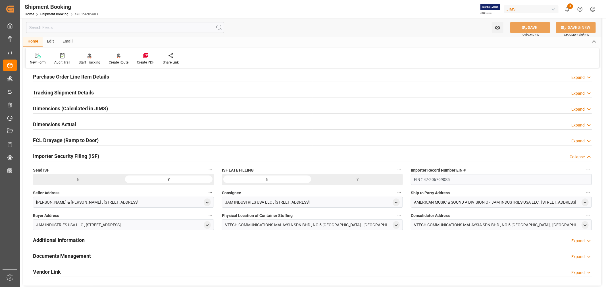
click at [101, 152] on div "Importer Security Filing (ISF) Collapse" at bounding box center [312, 156] width 559 height 11
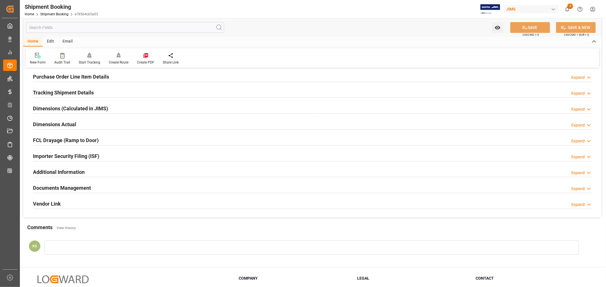
drag, startPoint x: 150, startPoint y: 186, endPoint x: 153, endPoint y: 186, distance: 3.4
click at [150, 186] on div "Documents Management Expand" at bounding box center [312, 187] width 559 height 11
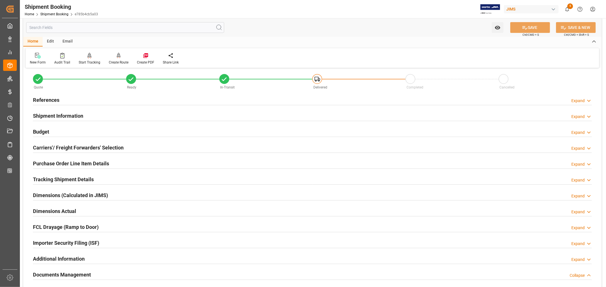
scroll to position [0, 0]
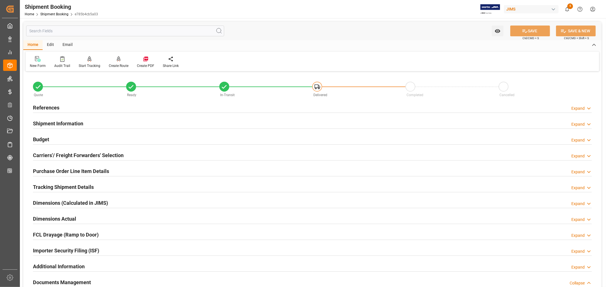
click at [57, 107] on h2 "References" at bounding box center [46, 108] width 26 height 8
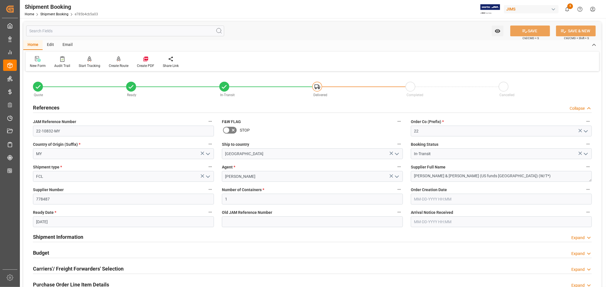
click at [57, 106] on h2 "References" at bounding box center [46, 108] width 26 height 8
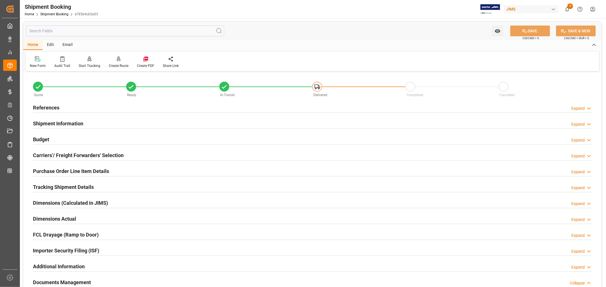
click at [77, 123] on h2 "Shipment Information" at bounding box center [58, 124] width 50 height 8
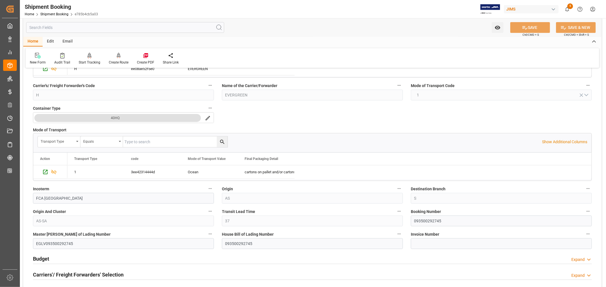
scroll to position [126, 0]
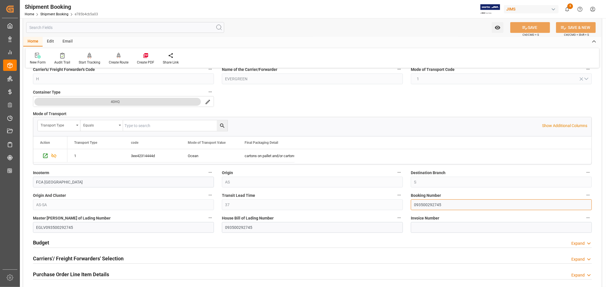
click at [419, 204] on input "093500292745" at bounding box center [501, 205] width 181 height 11
click at [60, 13] on link "Shipment Booking" at bounding box center [54, 14] width 28 height 4
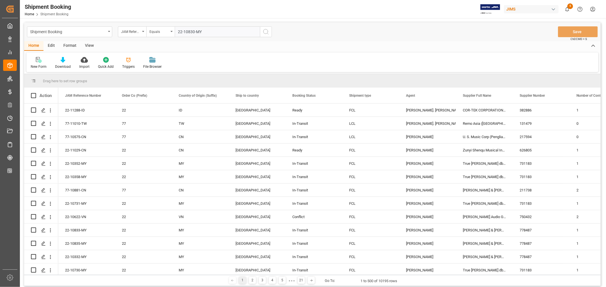
type input "22-10830-MY"
click at [266, 33] on icon "search button" at bounding box center [265, 31] width 7 height 7
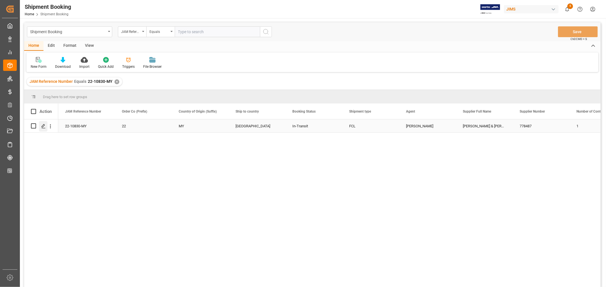
click at [44, 124] on icon "Press SPACE to select this row." at bounding box center [43, 126] width 5 height 5
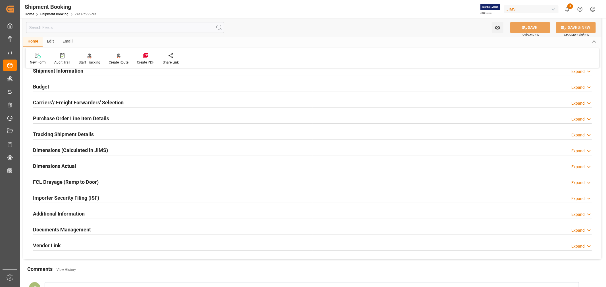
scroll to position [126, 0]
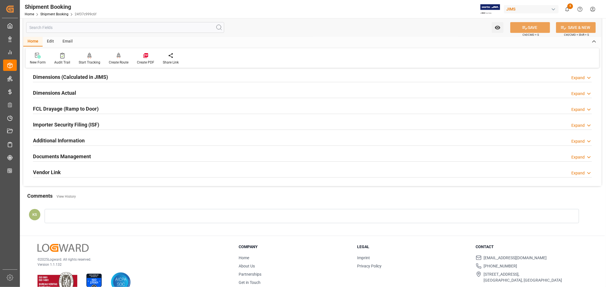
click at [112, 124] on div "Importer Security Filing (ISF) Expand" at bounding box center [312, 124] width 559 height 11
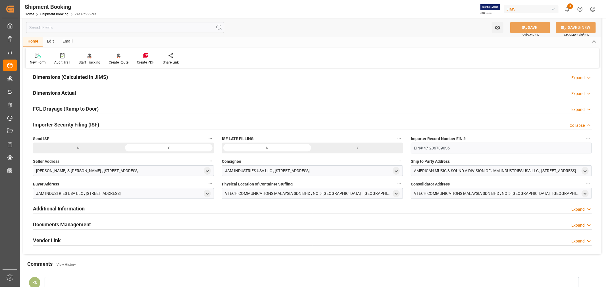
click at [112, 124] on div "Importer Security Filing (ISF) Collapse" at bounding box center [312, 124] width 559 height 11
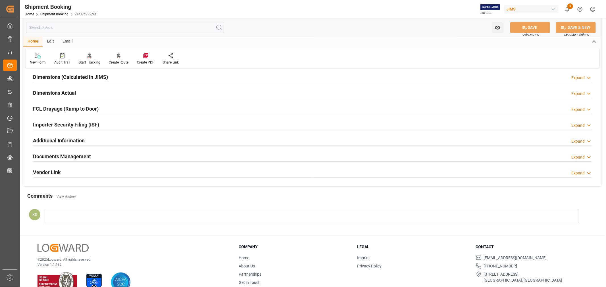
click at [112, 159] on div "Documents Management Expand" at bounding box center [312, 156] width 559 height 11
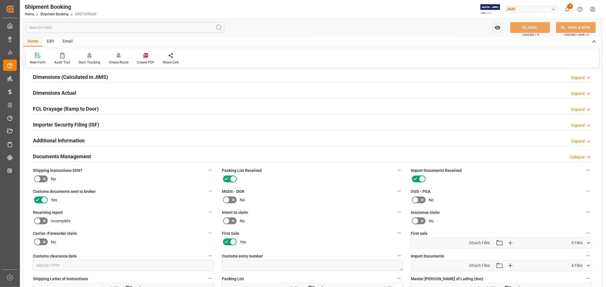
click at [102, 153] on div "Documents Management Collapse" at bounding box center [312, 156] width 559 height 11
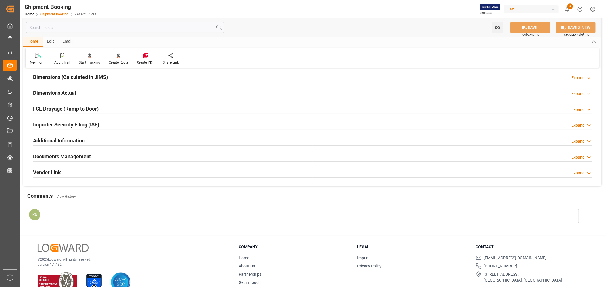
click at [57, 13] on link "Shipment Booking" at bounding box center [54, 14] width 28 height 4
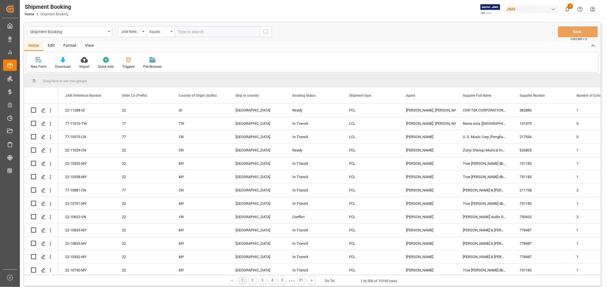
click at [185, 32] on input "text" at bounding box center [217, 31] width 85 height 11
type input "22-11100-my"
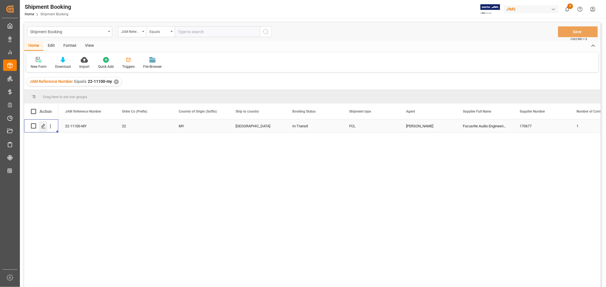
click at [43, 128] on icon "Press SPACE to select this row." at bounding box center [43, 126] width 5 height 5
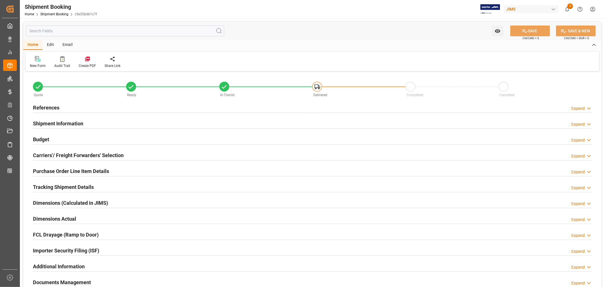
type input "45"
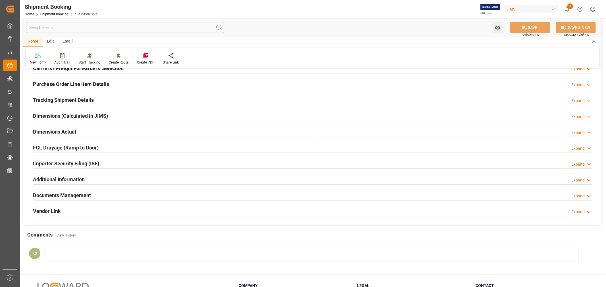
scroll to position [126, 0]
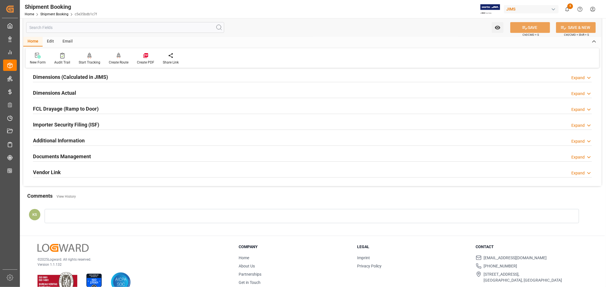
click at [115, 124] on div "Importer Security Filing (ISF) Expand" at bounding box center [312, 124] width 559 height 11
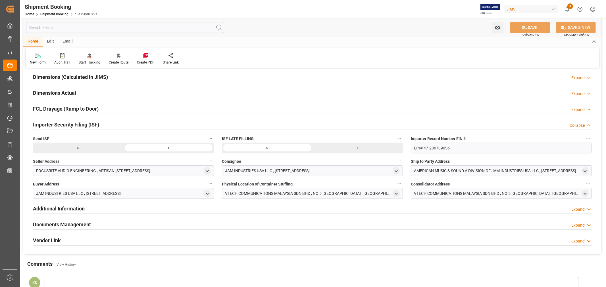
click at [115, 124] on div "Importer Security Filing (ISF) Collapse" at bounding box center [312, 124] width 559 height 11
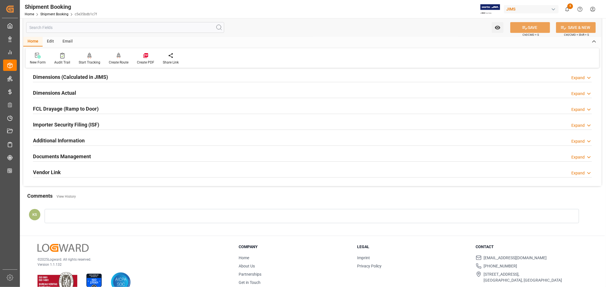
click at [103, 157] on div "Documents Management Expand" at bounding box center [312, 156] width 559 height 11
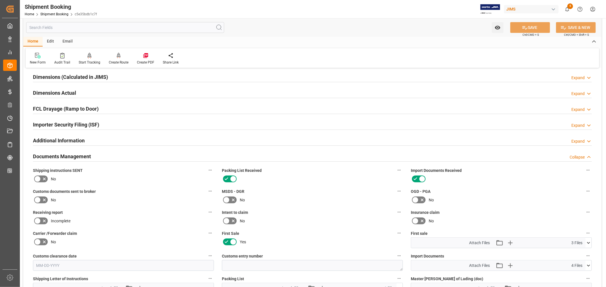
click at [103, 157] on div "Documents Management Collapse" at bounding box center [312, 156] width 559 height 11
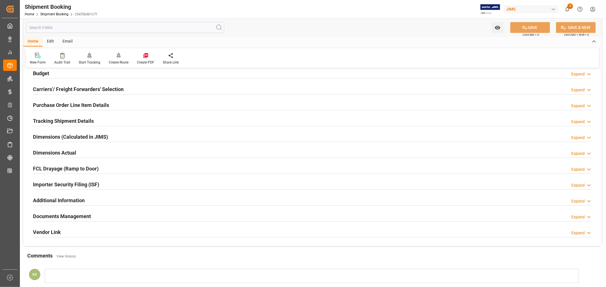
scroll to position [0, 0]
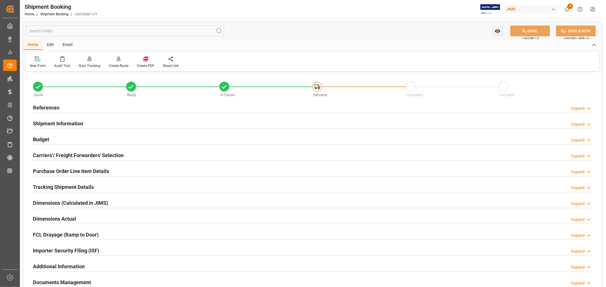
click at [56, 107] on h2 "References" at bounding box center [46, 108] width 26 height 8
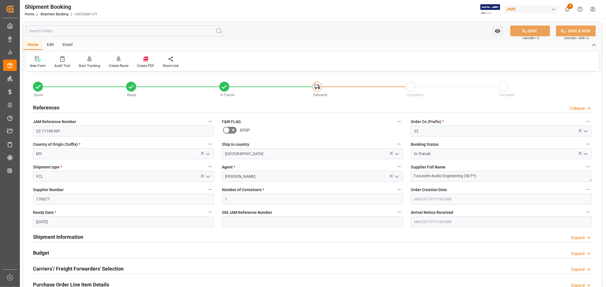
click at [56, 107] on h2 "References" at bounding box center [46, 108] width 26 height 8
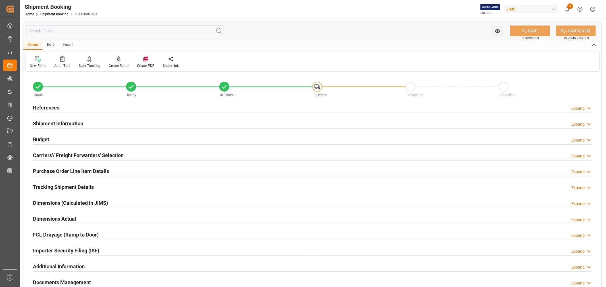
click at [64, 119] on div "Shipment Information" at bounding box center [58, 123] width 50 height 11
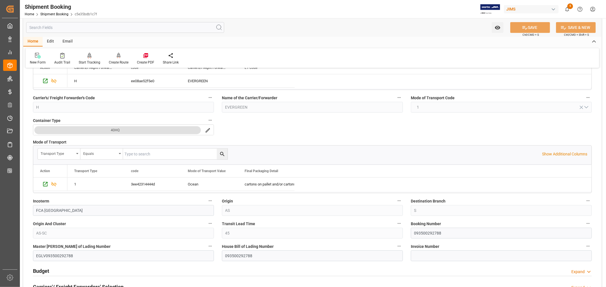
scroll to position [126, 0]
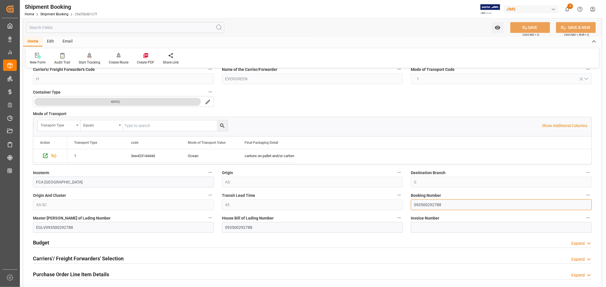
click at [425, 205] on input "093500292788" at bounding box center [501, 205] width 181 height 11
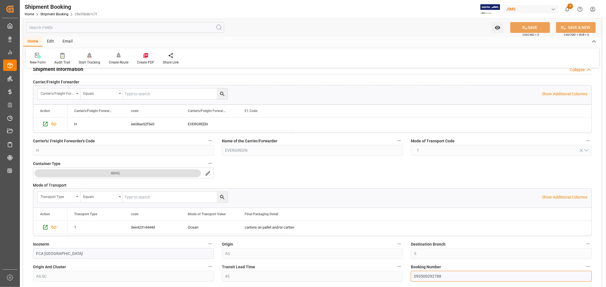
scroll to position [0, 0]
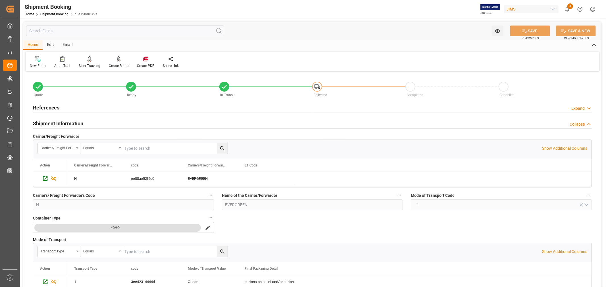
click at [77, 123] on h2 "Shipment Information" at bounding box center [58, 124] width 50 height 8
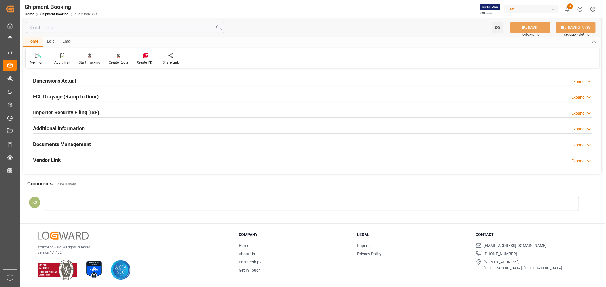
scroll to position [139, 0]
click at [98, 109] on h2 "Importer Security Filing (ISF)" at bounding box center [66, 112] width 66 height 8
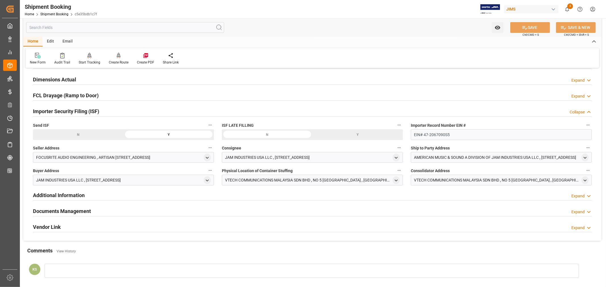
click at [98, 109] on h2 "Importer Security Filing (ISF)" at bounding box center [66, 112] width 66 height 8
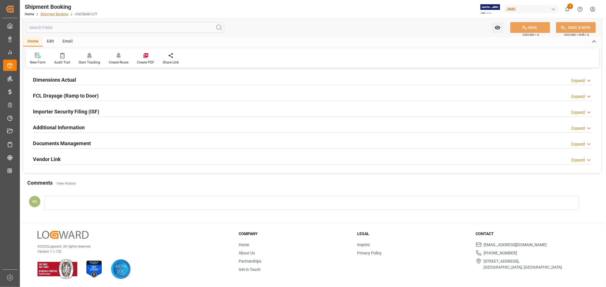
click at [59, 13] on link "Shipment Booking" at bounding box center [54, 14] width 28 height 4
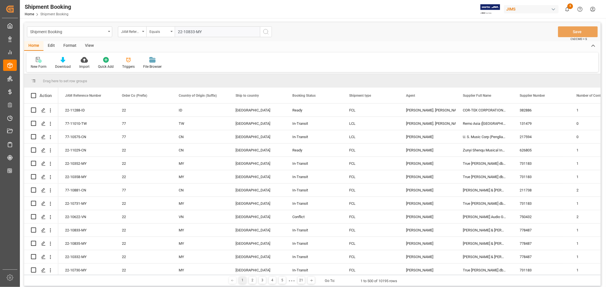
type input "22-10833-MY"
click at [266, 30] on icon "search button" at bounding box center [265, 31] width 7 height 7
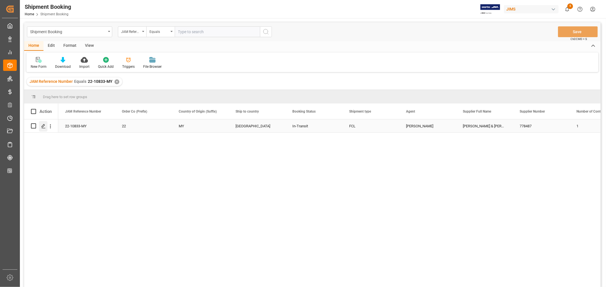
click at [45, 127] on icon "Press SPACE to select this row." at bounding box center [43, 126] width 5 height 5
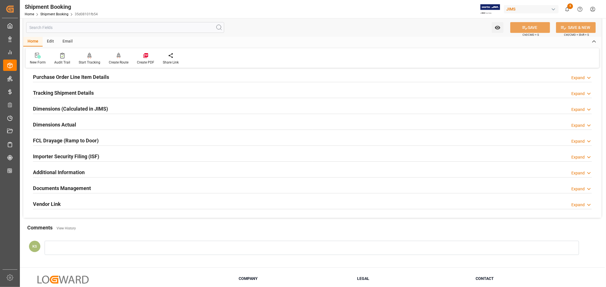
scroll to position [95, 0]
click at [110, 153] on div "Importer Security Filing (ISF) Expand" at bounding box center [312, 156] width 559 height 11
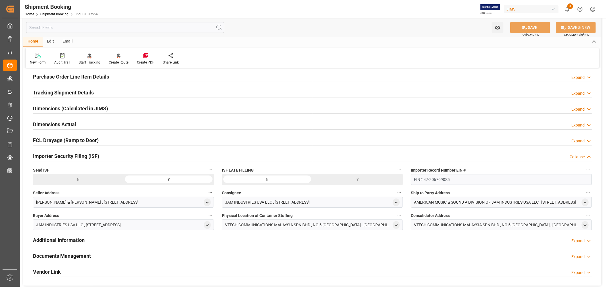
click at [110, 153] on div "Importer Security Filing (ISF) Collapse" at bounding box center [312, 156] width 559 height 11
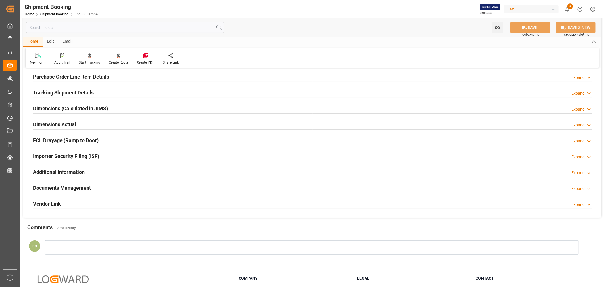
click at [103, 188] on div "Documents Management Expand" at bounding box center [312, 187] width 559 height 11
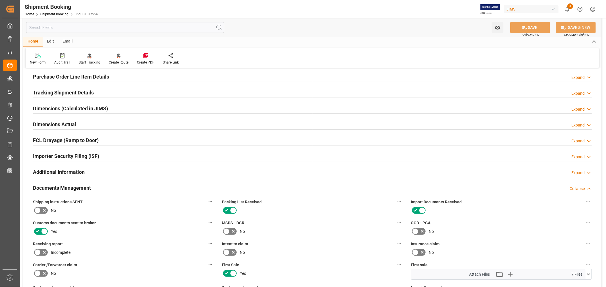
click at [103, 188] on div "Documents Management Collapse" at bounding box center [312, 187] width 559 height 11
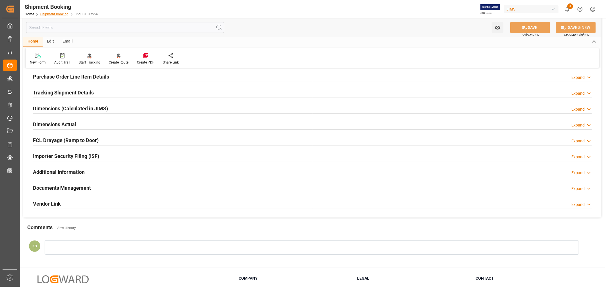
click at [51, 15] on link "Shipment Booking" at bounding box center [54, 14] width 28 height 4
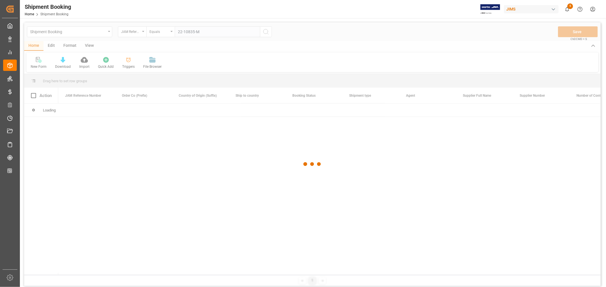
type input "22-10835-MY"
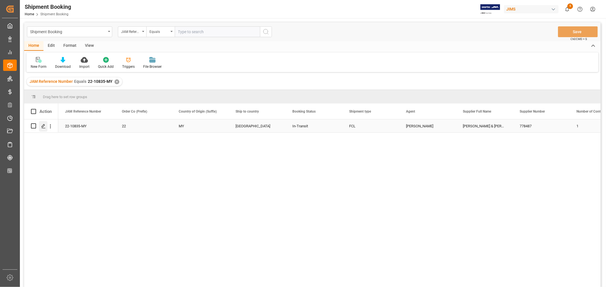
click at [45, 126] on icon "Press SPACE to select this row." at bounding box center [43, 126] width 5 height 5
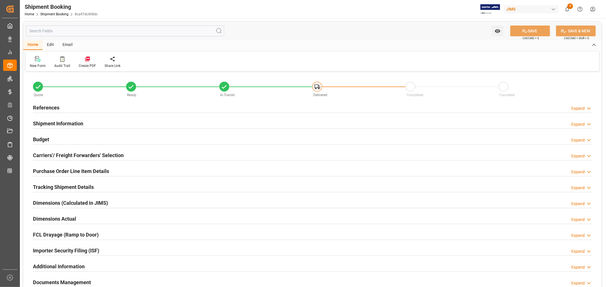
type input "1"
type input "09-29-2025"
click at [106, 253] on div "Importer Security Filing (ISF) Expand" at bounding box center [312, 250] width 559 height 11
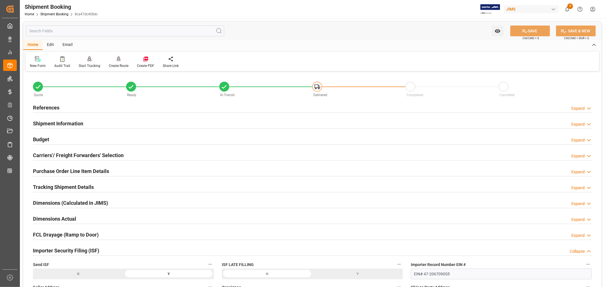
click at [107, 252] on div "Importer Security Filing (ISF) Collapse" at bounding box center [312, 250] width 559 height 11
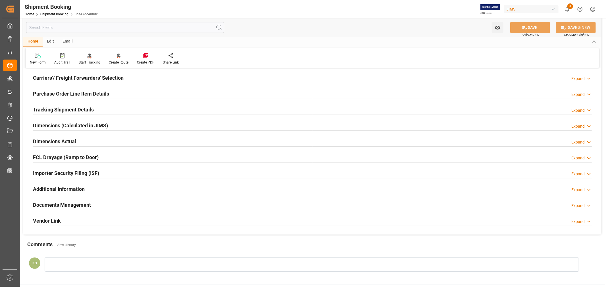
scroll to position [95, 0]
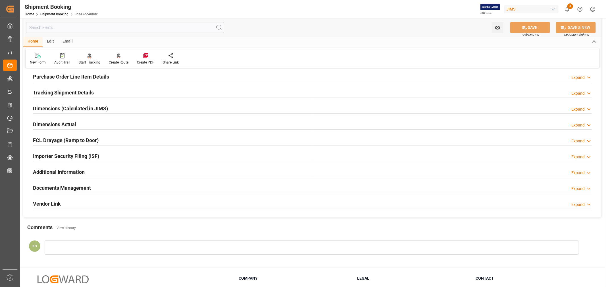
click at [107, 187] on div "Documents Management Expand" at bounding box center [312, 187] width 559 height 11
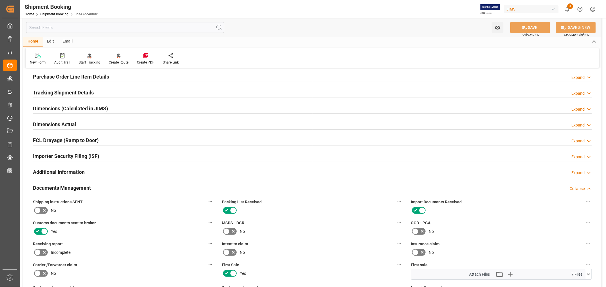
click at [107, 187] on div "Documents Management Collapse" at bounding box center [312, 187] width 559 height 11
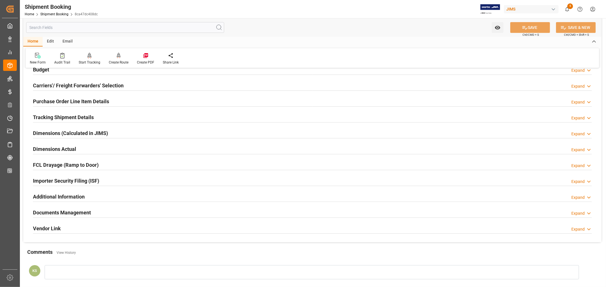
scroll to position [32, 0]
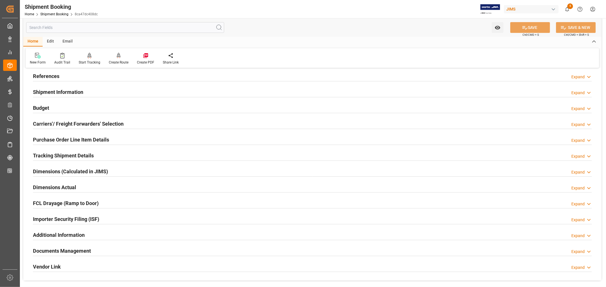
click at [78, 155] on h2 "Tracking Shipment Details" at bounding box center [63, 156] width 61 height 8
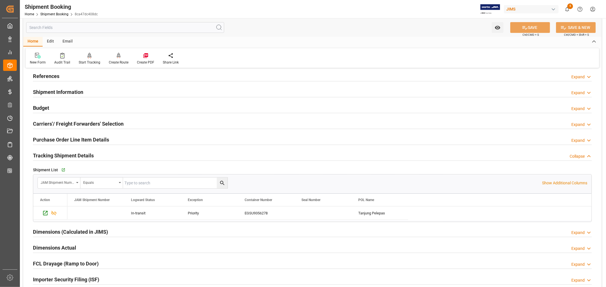
click at [78, 155] on h2 "Tracking Shipment Details" at bounding box center [63, 156] width 61 height 8
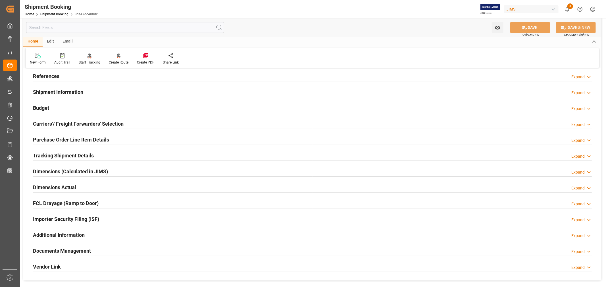
click at [51, 75] on h2 "References" at bounding box center [46, 76] width 26 height 8
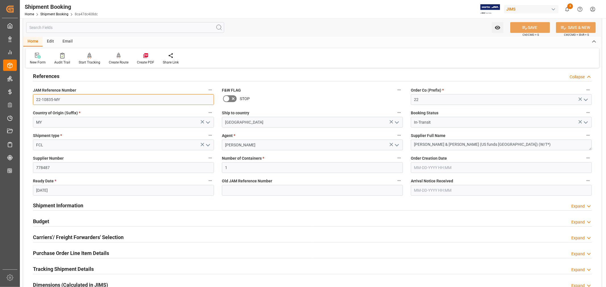
drag, startPoint x: 61, startPoint y: 99, endPoint x: 34, endPoint y: 101, distance: 27.3
click at [34, 101] on input "22-10835-MY" at bounding box center [123, 99] width 181 height 11
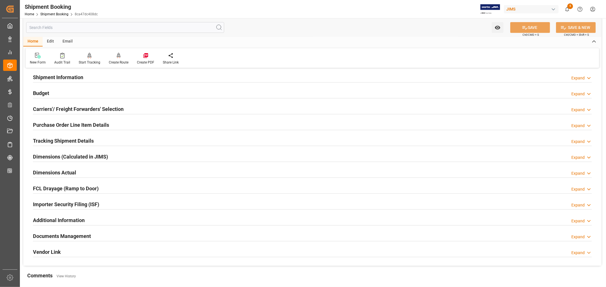
scroll to position [221, 0]
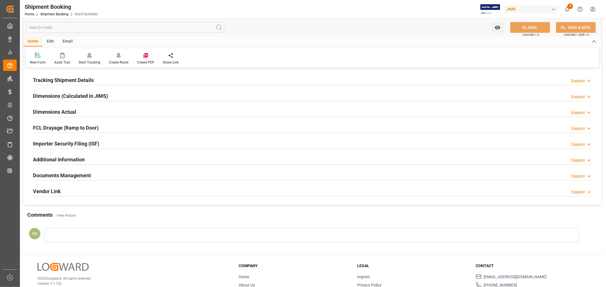
click at [51, 78] on h2 "Tracking Shipment Details" at bounding box center [63, 80] width 61 height 8
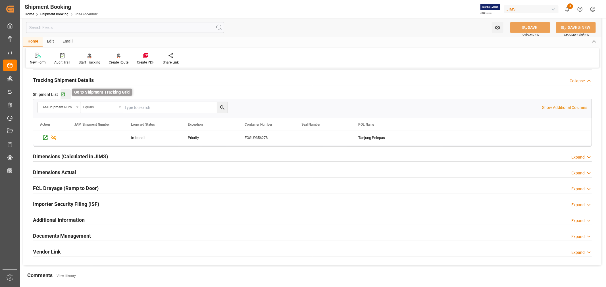
click at [62, 93] on icon "button" at bounding box center [63, 94] width 5 height 5
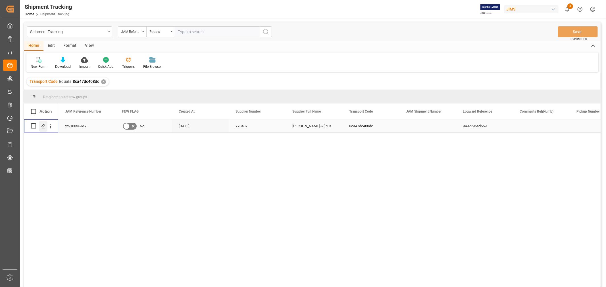
click at [43, 126] on polygon "Press SPACE to select this row." at bounding box center [43, 125] width 3 height 3
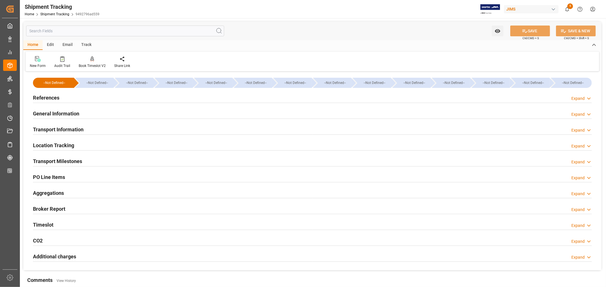
click at [51, 97] on h2 "References" at bounding box center [46, 98] width 26 height 8
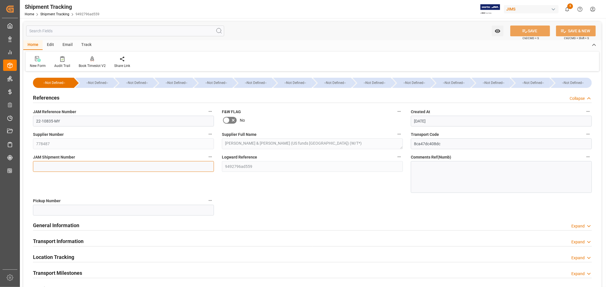
click at [43, 164] on input at bounding box center [123, 166] width 181 height 11
paste input "73343"
type input "73343"
click at [527, 31] on button "SAVE" at bounding box center [530, 31] width 40 height 11
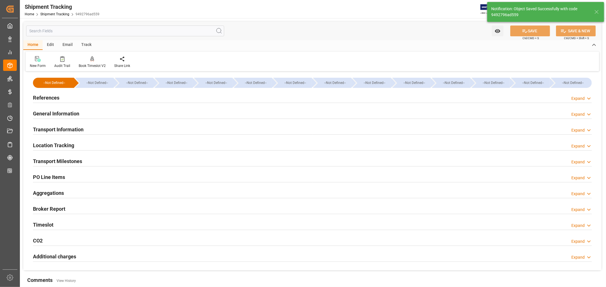
click at [72, 114] on h2 "General Information" at bounding box center [56, 114] width 46 height 8
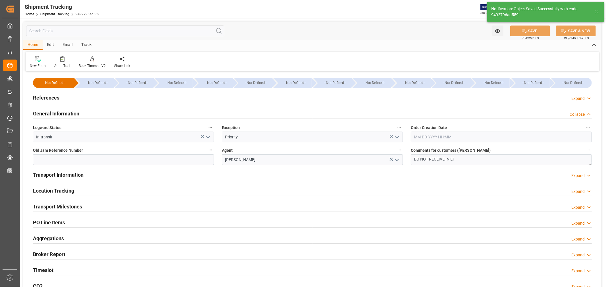
click at [72, 114] on h2 "General Information" at bounding box center [56, 114] width 46 height 8
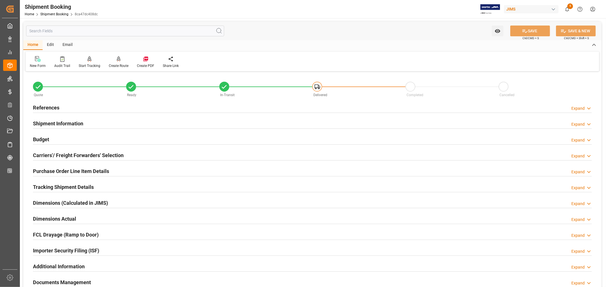
click at [50, 186] on h2 "Tracking Shipment Details" at bounding box center [63, 188] width 61 height 8
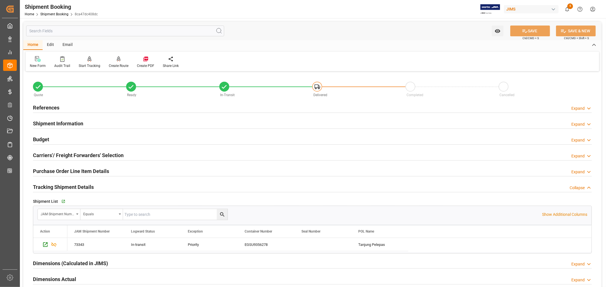
click at [50, 186] on h2 "Tracking Shipment Details" at bounding box center [63, 188] width 61 height 8
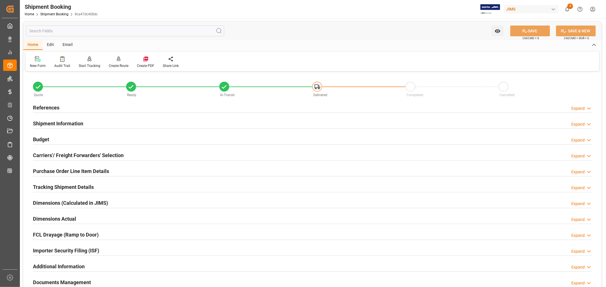
click at [61, 188] on h2 "Tracking Shipment Details" at bounding box center [63, 188] width 61 height 8
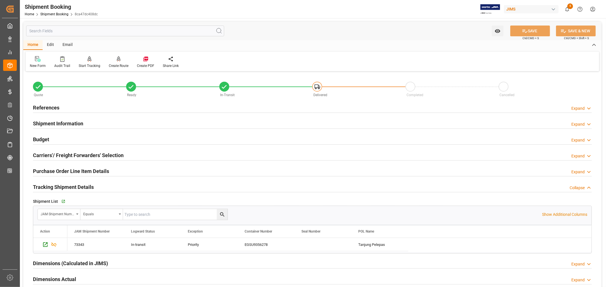
click at [67, 122] on h2 "Shipment Information" at bounding box center [58, 124] width 50 height 8
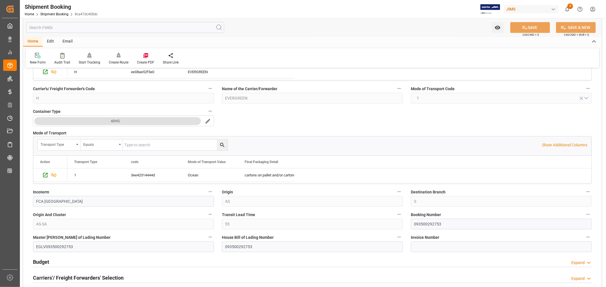
scroll to position [126, 0]
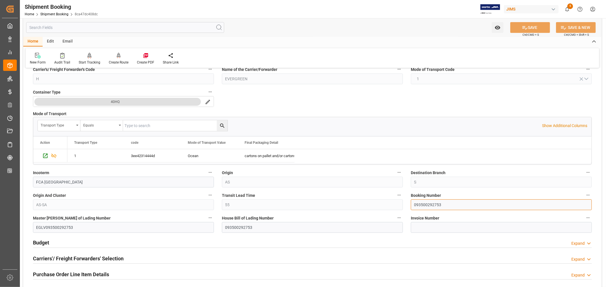
click at [422, 205] on input "093500292753" at bounding box center [501, 205] width 181 height 11
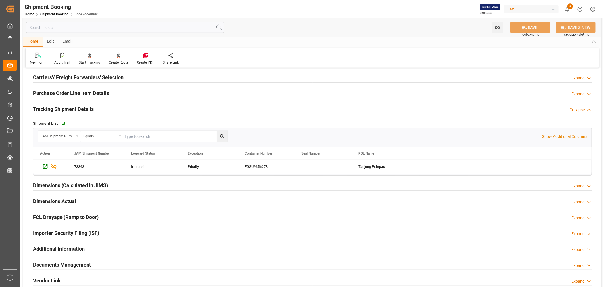
scroll to position [316, 0]
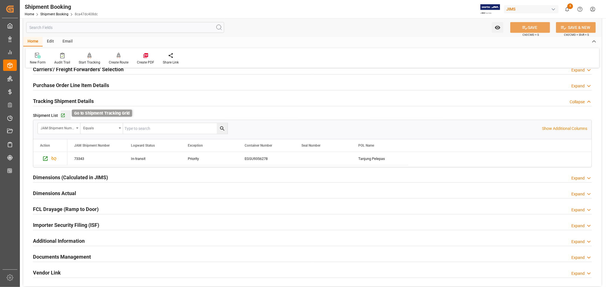
click at [62, 115] on icon "button" at bounding box center [63, 115] width 5 height 5
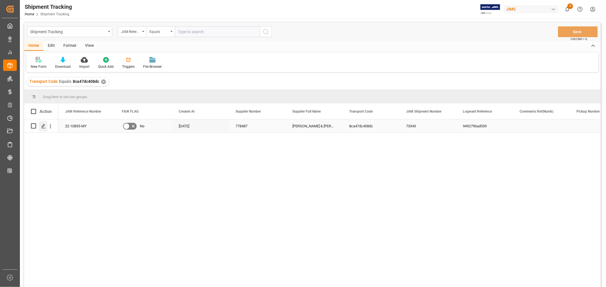
click at [43, 126] on polygon "Press SPACE to select this row." at bounding box center [43, 125] width 3 height 3
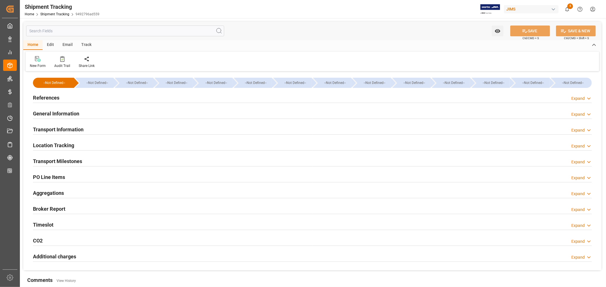
type input "Evergreen"
type input "Evergreen Marine Corp."
type input "9935284"
click at [64, 128] on h2 "Transport Information" at bounding box center [58, 130] width 51 height 8
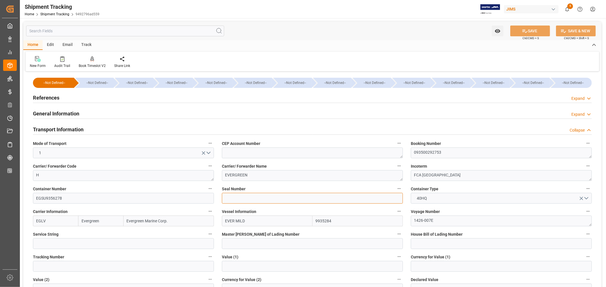
click at [229, 198] on input at bounding box center [312, 198] width 181 height 11
paste input "EMCQQD0494"
type input "EMCQQD0494"
click at [529, 32] on button "SAVE" at bounding box center [530, 31] width 40 height 11
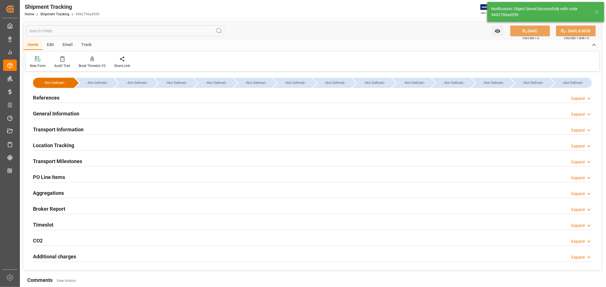
click at [66, 163] on h2 "Transport Milestones" at bounding box center [57, 162] width 49 height 8
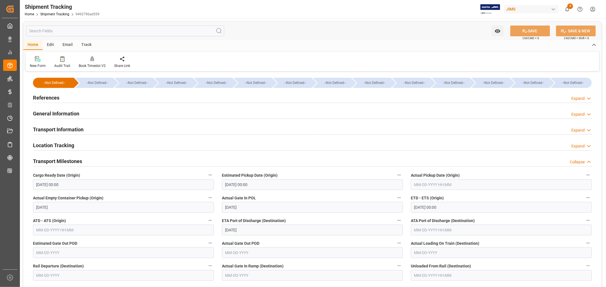
click at [73, 160] on h2 "Transport Milestones" at bounding box center [57, 162] width 49 height 8
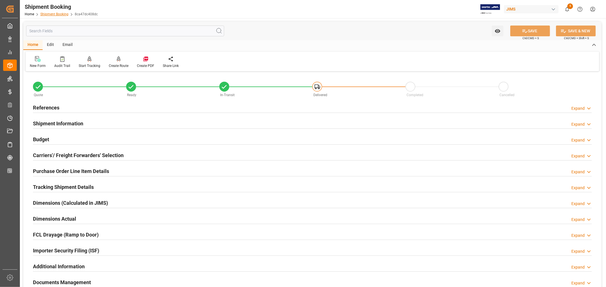
click at [50, 13] on link "Shipment Booking" at bounding box center [54, 14] width 28 height 4
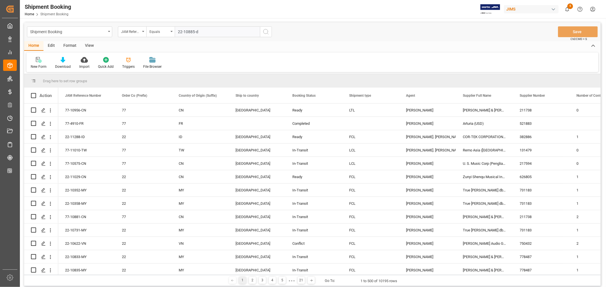
type input "22-10885-de"
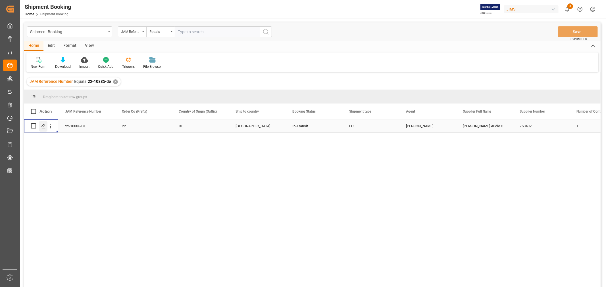
click at [43, 125] on polygon "Press SPACE to select this row." at bounding box center [43, 125] width 3 height 3
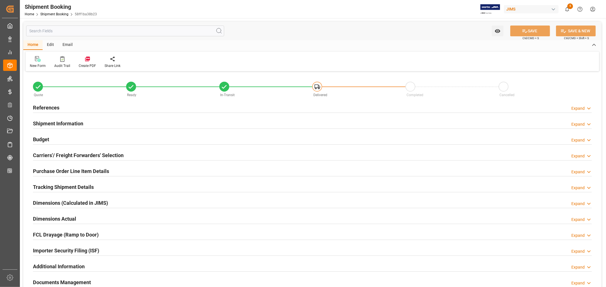
type input "1"
type input "09-25-2025"
click at [99, 203] on h2 "Dimensions (Calculated in JIMS)" at bounding box center [70, 203] width 75 height 8
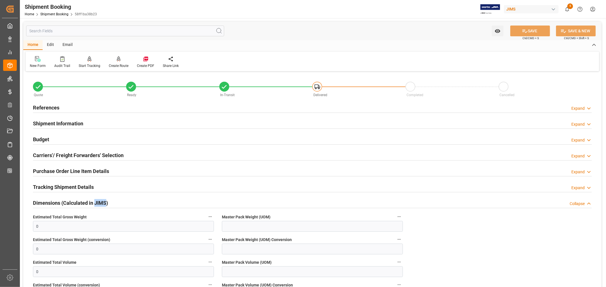
click at [99, 203] on h2 "Dimensions (Calculated in JIMS)" at bounding box center [70, 203] width 75 height 8
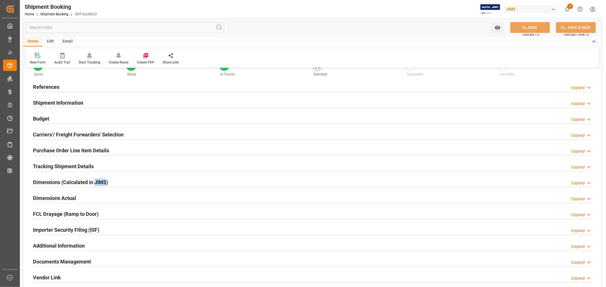
scroll to position [32, 0]
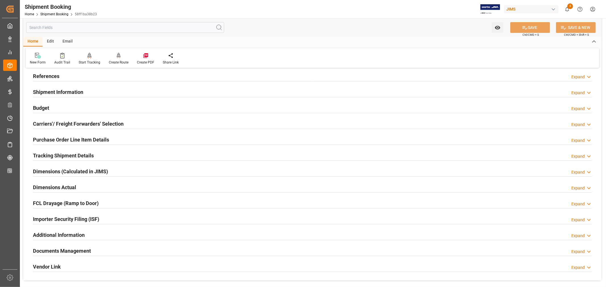
click at [109, 218] on div "Importer Security Filing (ISF) Expand" at bounding box center [312, 219] width 559 height 11
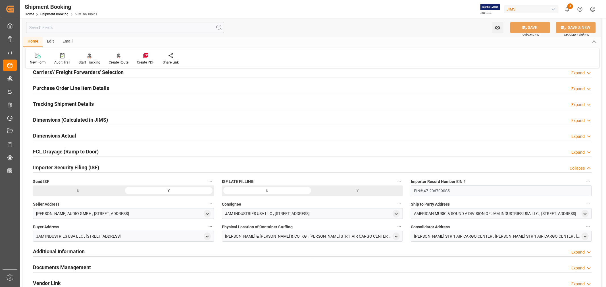
scroll to position [63, 0]
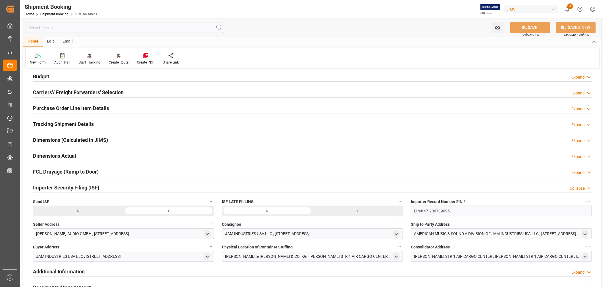
click at [112, 187] on div "Importer Security Filing (ISF) Collapse" at bounding box center [312, 187] width 559 height 11
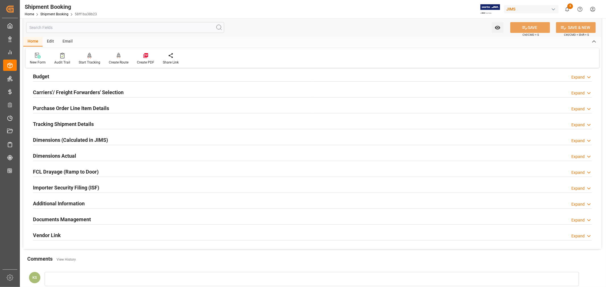
click at [104, 220] on div "Documents Management Expand" at bounding box center [312, 219] width 559 height 11
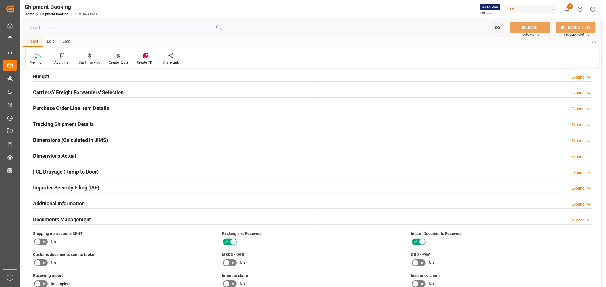
click at [104, 220] on div "Documents Management Collapse" at bounding box center [312, 219] width 559 height 11
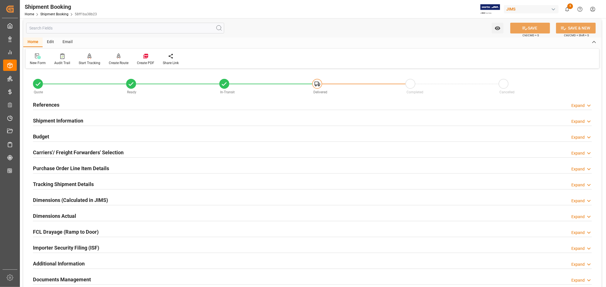
scroll to position [0, 0]
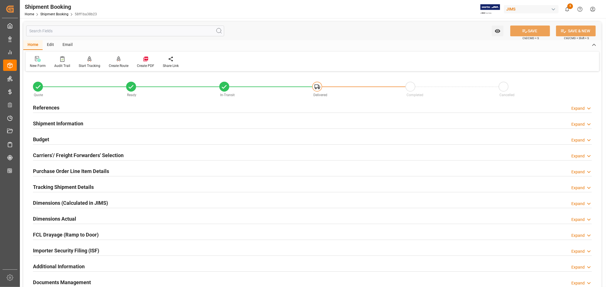
drag, startPoint x: 53, startPoint y: 107, endPoint x: 87, endPoint y: 114, distance: 35.3
click at [53, 107] on h2 "References" at bounding box center [46, 108] width 26 height 8
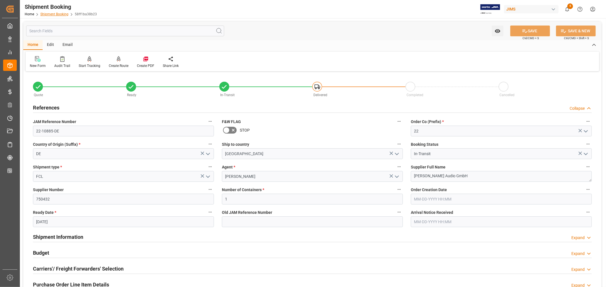
click at [58, 13] on link "Shipment Booking" at bounding box center [54, 14] width 28 height 4
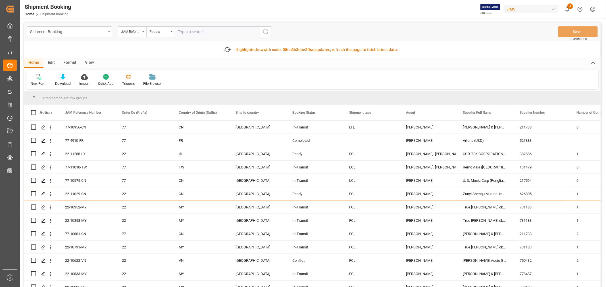
click at [182, 32] on input "text" at bounding box center [217, 31] width 85 height 11
paste input "22-11368-GB"
type input "22-11368-GB"
click at [266, 30] on icon "search button" at bounding box center [265, 31] width 7 height 7
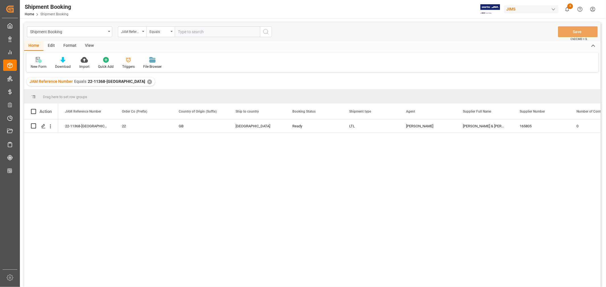
click at [147, 81] on div "✕" at bounding box center [149, 82] width 5 height 5
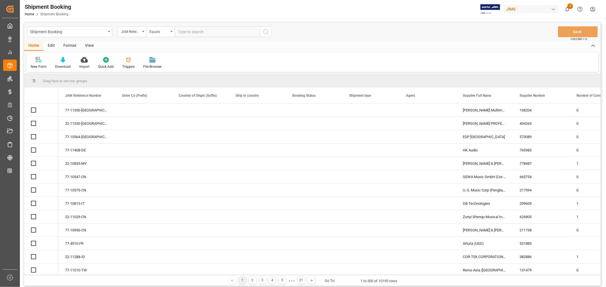
click at [217, 32] on input "text" at bounding box center [217, 31] width 85 height 11
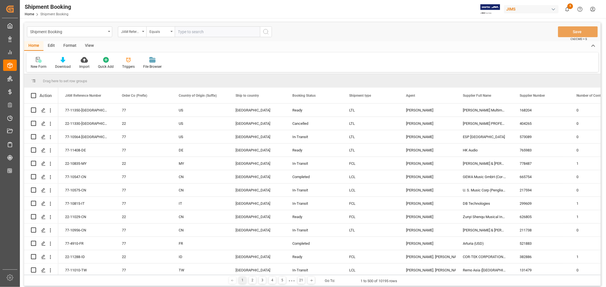
paste input "22-11077-MY"
type input "22-11077-MY"
click at [266, 32] on icon "search button" at bounding box center [265, 31] width 7 height 7
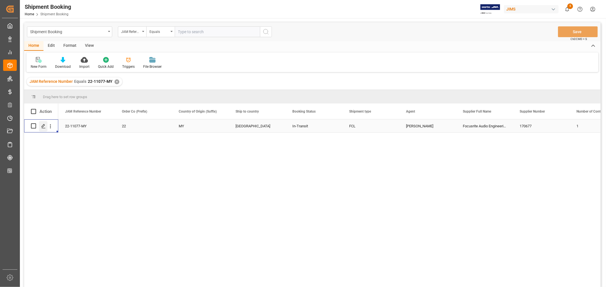
click at [43, 124] on icon "Press SPACE to select this row." at bounding box center [43, 126] width 5 height 5
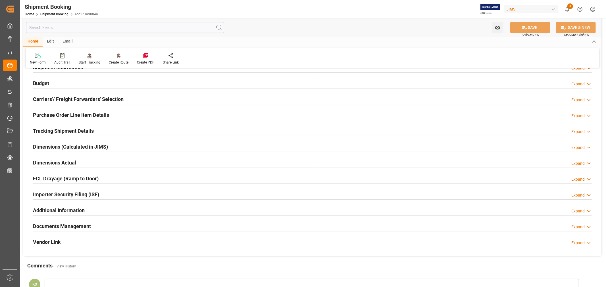
scroll to position [63, 0]
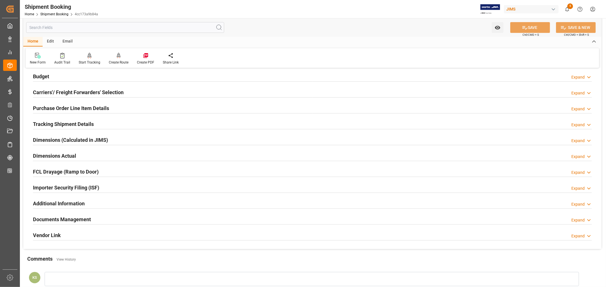
click at [84, 217] on h2 "Documents Management" at bounding box center [62, 220] width 58 height 8
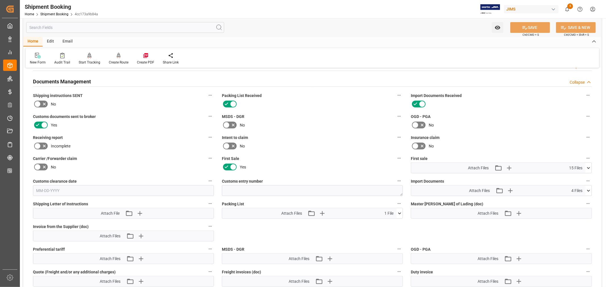
scroll to position [221, 0]
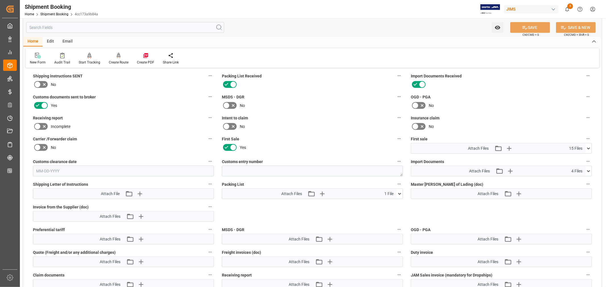
click at [587, 147] on icon at bounding box center [589, 149] width 6 height 6
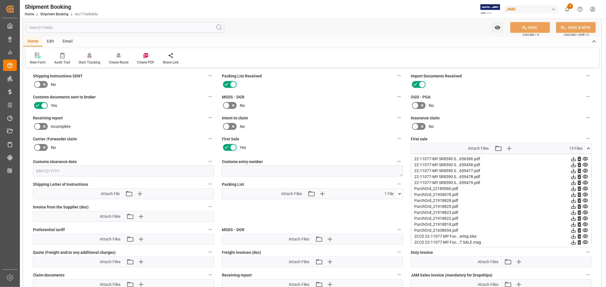
click at [587, 147] on icon at bounding box center [589, 149] width 6 height 6
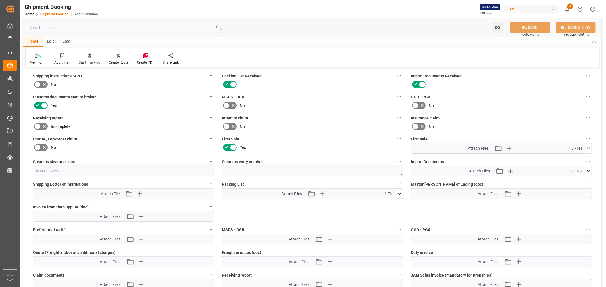
click at [54, 13] on link "Shipment Booking" at bounding box center [54, 14] width 28 height 4
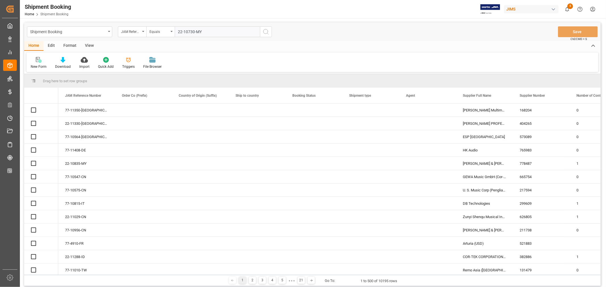
type input "22-10730-MY"
click at [266, 31] on icon "search button" at bounding box center [265, 31] width 7 height 7
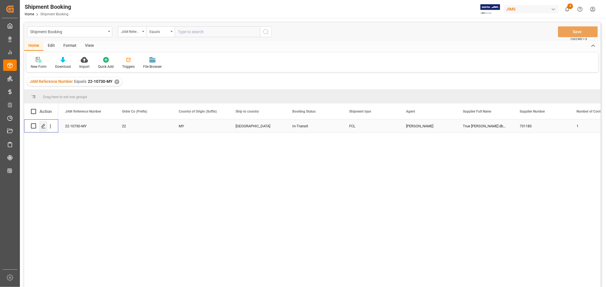
click at [44, 126] on icon "Press SPACE to select this row." at bounding box center [43, 126] width 5 height 5
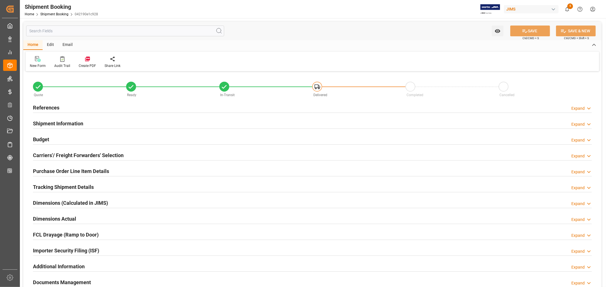
type input "1"
type input "09-15-2025"
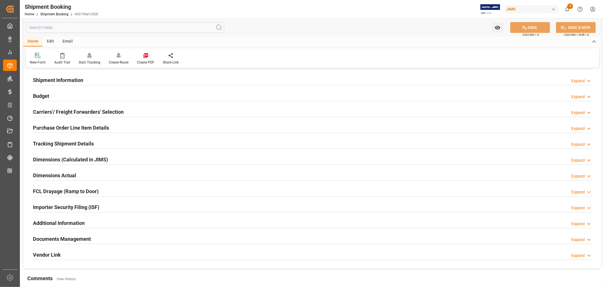
scroll to position [126, 0]
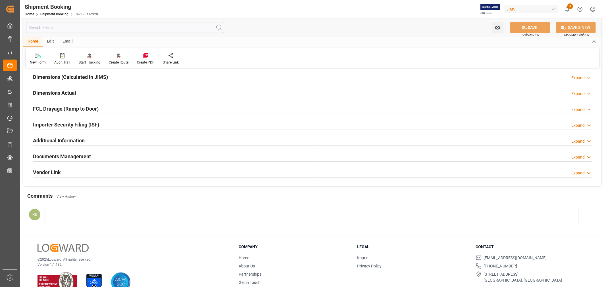
click at [109, 155] on div "Documents Management Expand" at bounding box center [312, 156] width 559 height 11
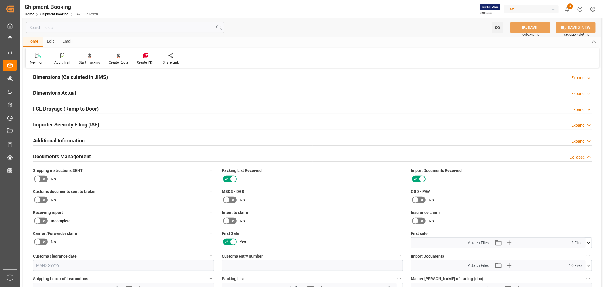
click at [109, 155] on div "Documents Management Collapse" at bounding box center [312, 156] width 559 height 11
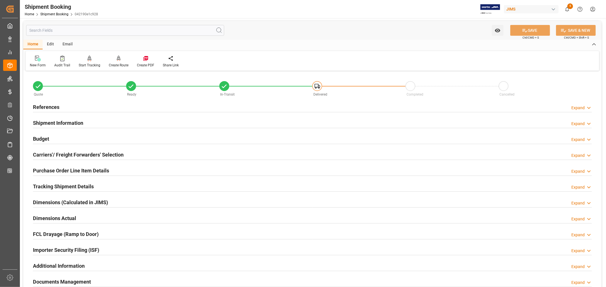
scroll to position [0, 0]
drag, startPoint x: 45, startPoint y: 107, endPoint x: 64, endPoint y: 111, distance: 19.6
click at [45, 107] on h2 "References" at bounding box center [46, 108] width 26 height 8
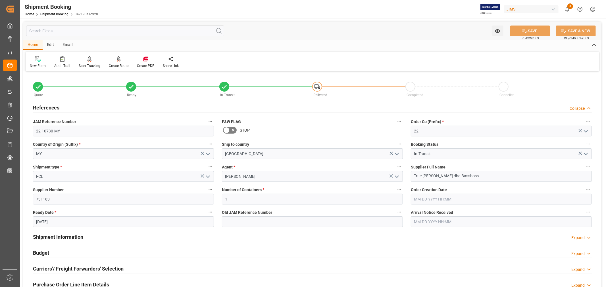
drag, startPoint x: 56, startPoint y: 107, endPoint x: 96, endPoint y: 115, distance: 40.3
click at [56, 107] on h2 "References" at bounding box center [46, 108] width 26 height 8
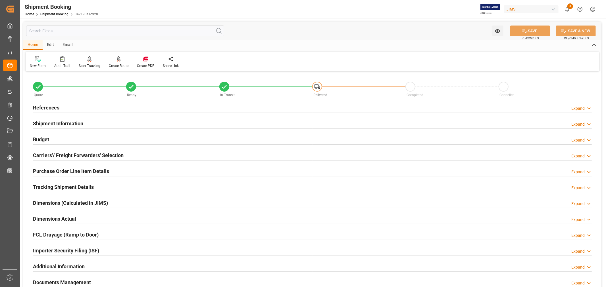
click at [69, 122] on h2 "Shipment Information" at bounding box center [58, 124] width 50 height 8
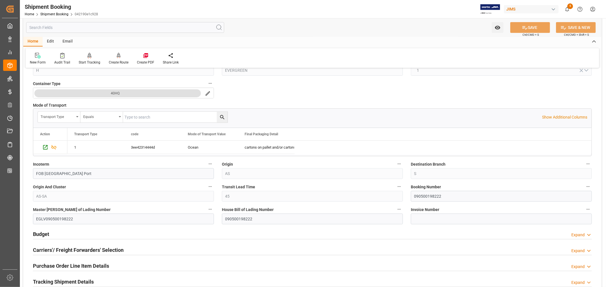
scroll to position [158, 0]
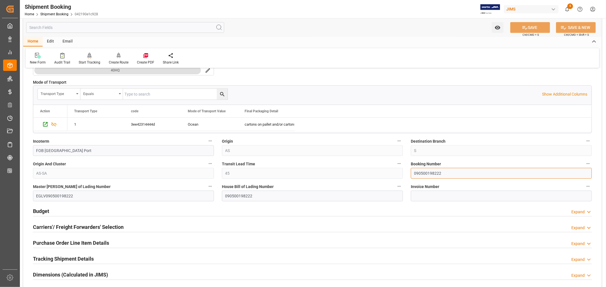
click at [426, 173] on input "090500198222" at bounding box center [501, 173] width 181 height 11
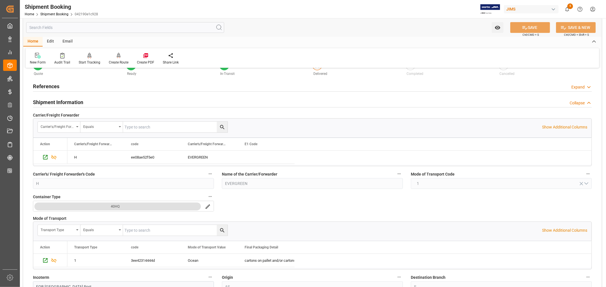
scroll to position [0, 0]
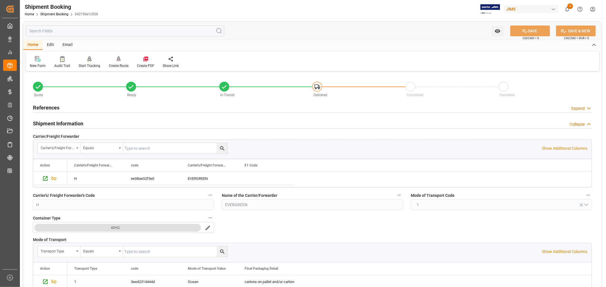
click at [54, 106] on h2 "References" at bounding box center [46, 108] width 26 height 8
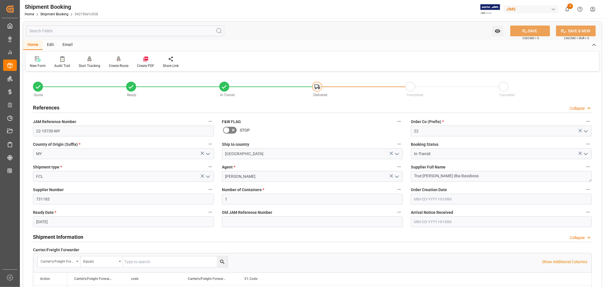
click at [54, 106] on h2 "References" at bounding box center [46, 108] width 26 height 8
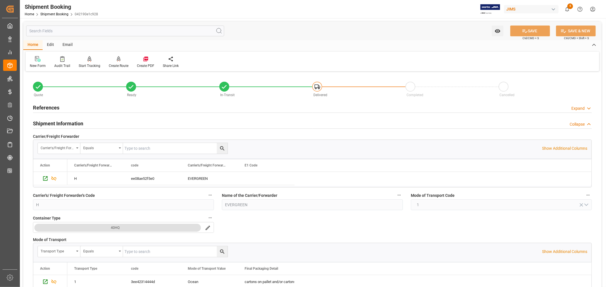
click at [59, 123] on h2 "Shipment Information" at bounding box center [58, 124] width 50 height 8
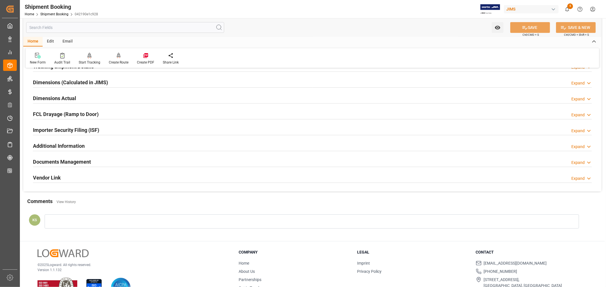
scroll to position [126, 0]
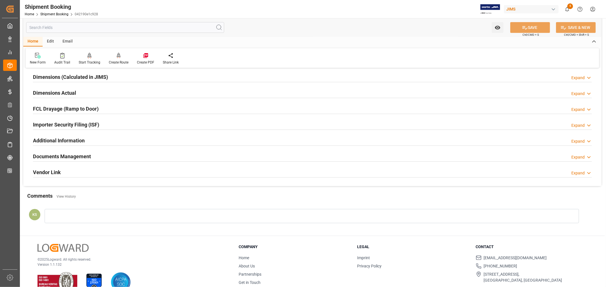
click at [76, 157] on h2 "Documents Management" at bounding box center [62, 157] width 58 height 8
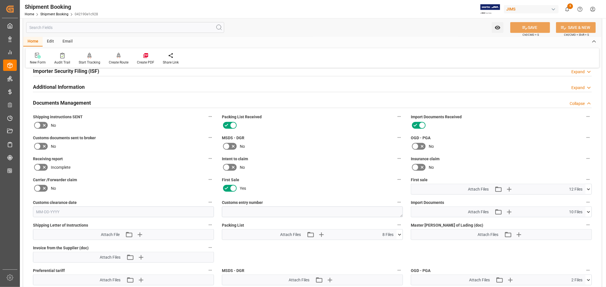
scroll to position [189, 0]
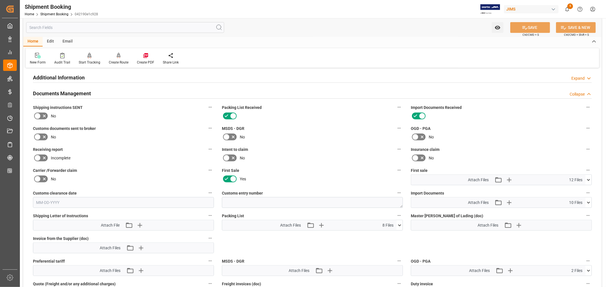
click at [39, 136] on icon at bounding box center [37, 137] width 3 height 3
click at [0, 0] on input "checkbox" at bounding box center [0, 0] width 0 height 0
click at [589, 178] on icon at bounding box center [589, 180] width 6 height 6
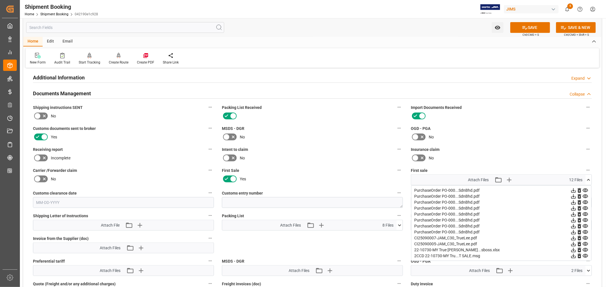
click at [589, 178] on icon at bounding box center [589, 180] width 6 height 6
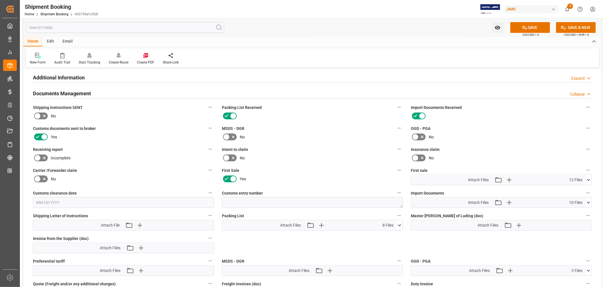
click at [416, 138] on icon at bounding box center [415, 137] width 7 height 7
click at [0, 0] on input "checkbox" at bounding box center [0, 0] width 0 height 0
click at [532, 26] on button "SAVE" at bounding box center [530, 27] width 40 height 11
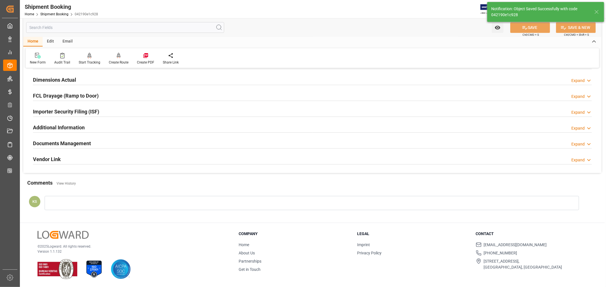
scroll to position [139, 0]
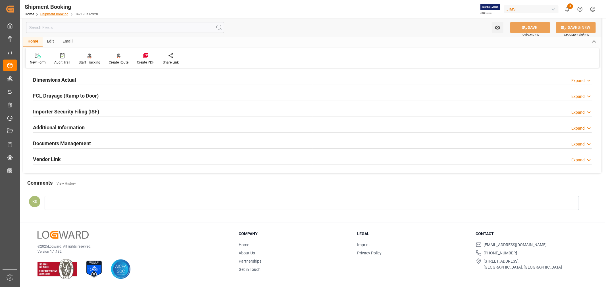
click at [52, 14] on link "Shipment Booking" at bounding box center [54, 14] width 28 height 4
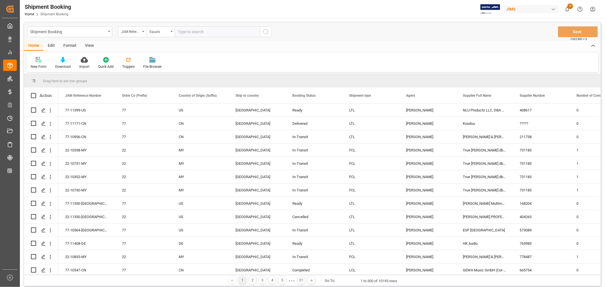
click at [592, 9] on html "Created by potrace 1.15, written by Peter Selinger 2001-2017 Created by potrace…" at bounding box center [303, 143] width 606 height 287
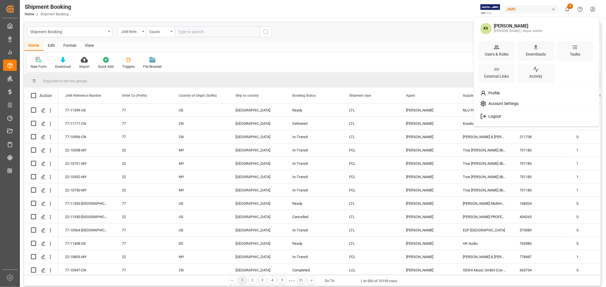
click at [496, 116] on span "Logout" at bounding box center [493, 116] width 15 height 5
